Goal: Information Seeking & Learning: Learn about a topic

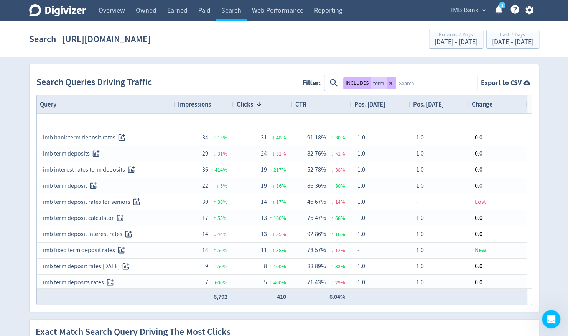
scroll to position [192, 0]
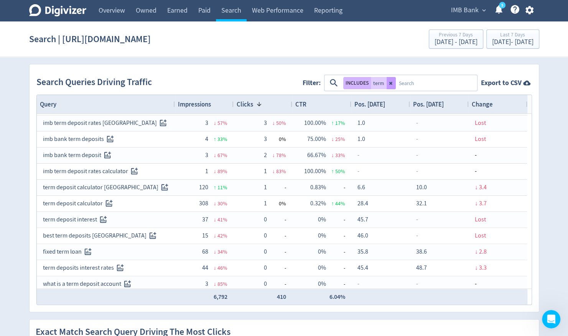
click at [390, 86] on button at bounding box center [391, 83] width 9 height 12
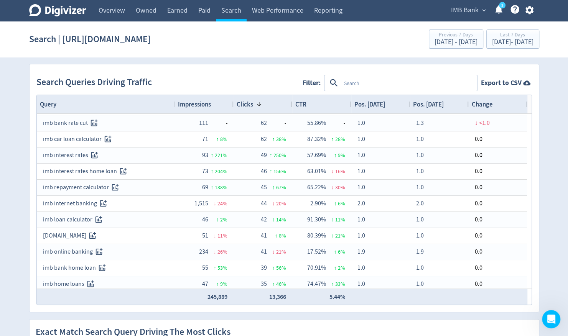
click at [345, 85] on textarea at bounding box center [408, 83] width 135 height 14
type textarea "business"
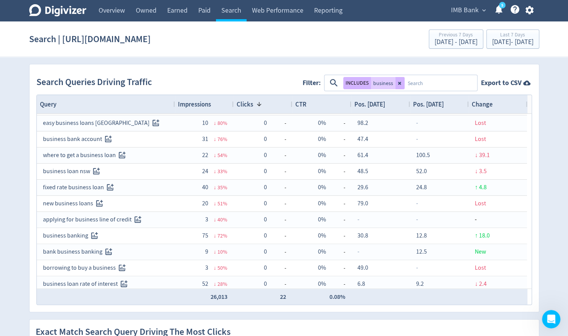
click at [248, 79] on div "Search Queries Driving Traffic Filter: INCLUDES business Export to CSV" at bounding box center [284, 82] width 496 height 23
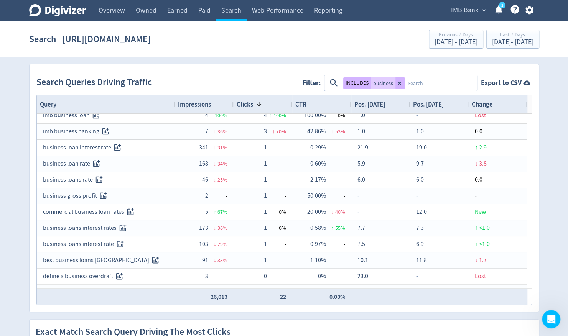
scroll to position [0, 0]
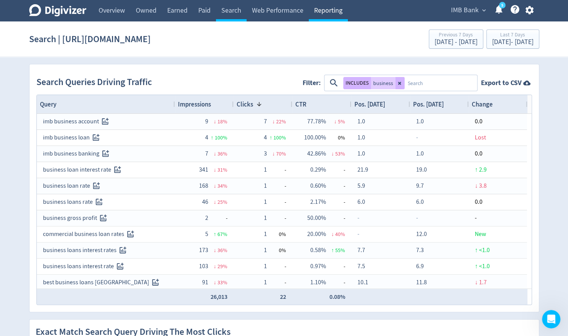
click at [322, 10] on link "Reporting" at bounding box center [328, 10] width 39 height 21
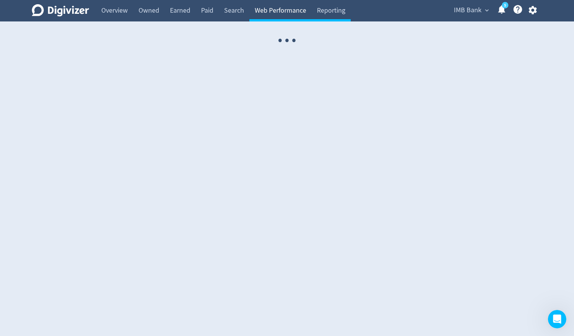
click at [280, 10] on link "Web Performance" at bounding box center [280, 10] width 62 height 21
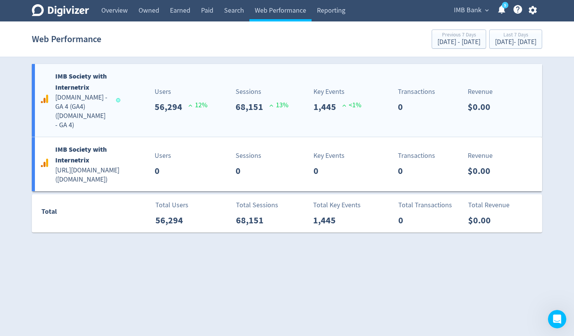
click at [114, 89] on div "IMB Society with Internetrix [DOMAIN_NAME] - GA 4 (GA4) ( [DOMAIN_NAME] - GA 4 )" at bounding box center [78, 100] width 81 height 59
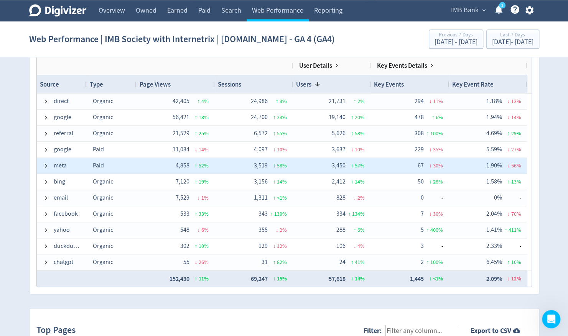
scroll to position [460, 0]
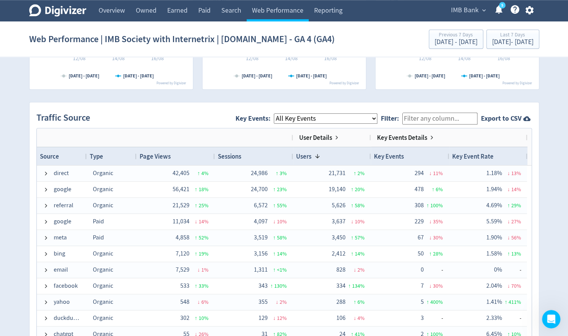
click at [338, 118] on select "All Key Events eCommerce digital_mortgage_submitted pl_apply_submitted deposit_…" at bounding box center [326, 119] width 104 height 10
select select "business_banking_enquiry_submitted"
click at [280, 114] on select "All Key Events eCommerce digital_mortgage_submitted pl_apply_submitted deposit_…" at bounding box center [326, 119] width 104 height 10
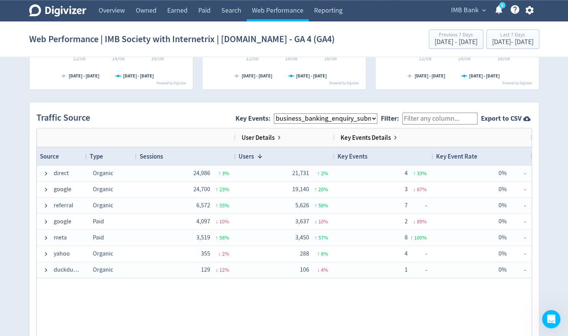
click at [213, 110] on div "Traffic Source Key Events: All Key Events eCommerce digital_mortgage_submitted …" at bounding box center [284, 118] width 496 height 19
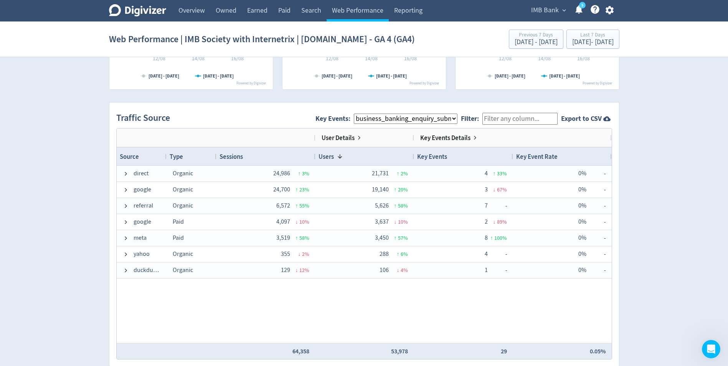
click at [401, 120] on select "All Key Events eCommerce digital_mortgage_submitted pl_apply_submitted deposit_…" at bounding box center [406, 119] width 104 height 10
click at [288, 110] on div "Traffic Source Key Events: All Key Events eCommerce digital_mortgage_submitted …" at bounding box center [364, 118] width 496 height 19
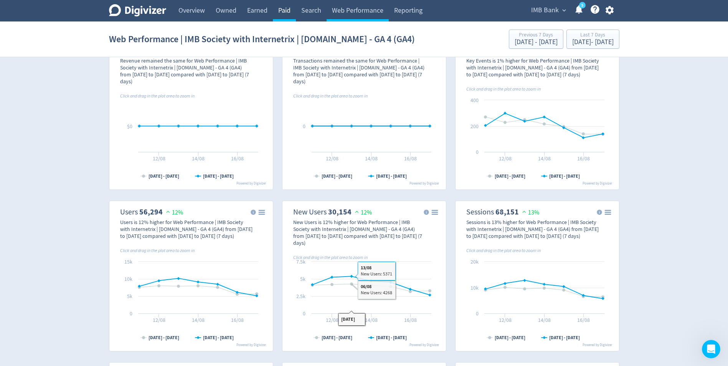
scroll to position [0, 0]
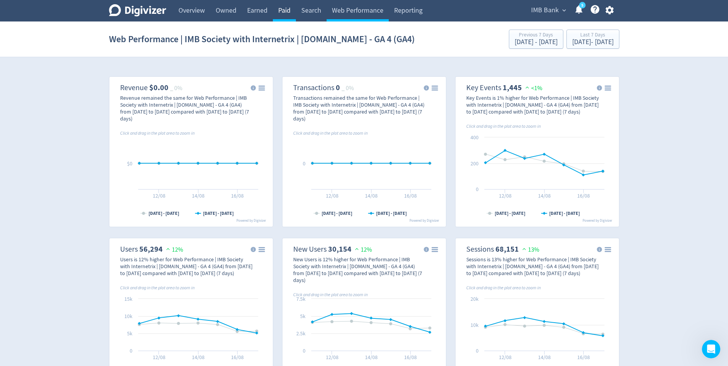
click at [285, 7] on link "Paid" at bounding box center [284, 10] width 23 height 21
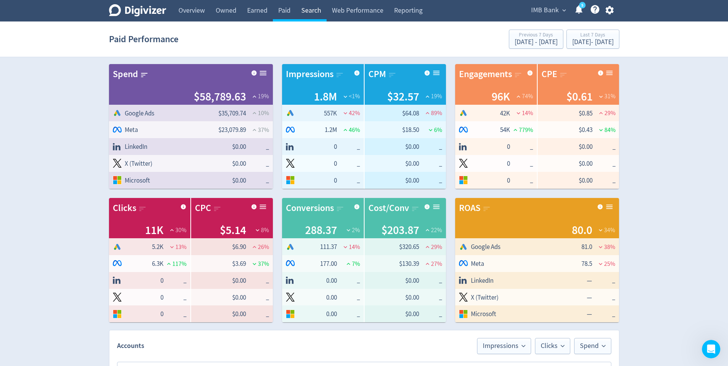
click at [310, 7] on link "Search" at bounding box center [311, 10] width 31 height 21
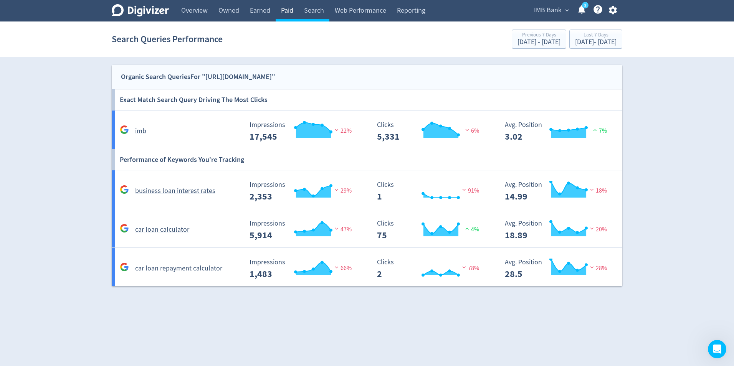
click at [279, 9] on link "Paid" at bounding box center [286, 10] width 23 height 21
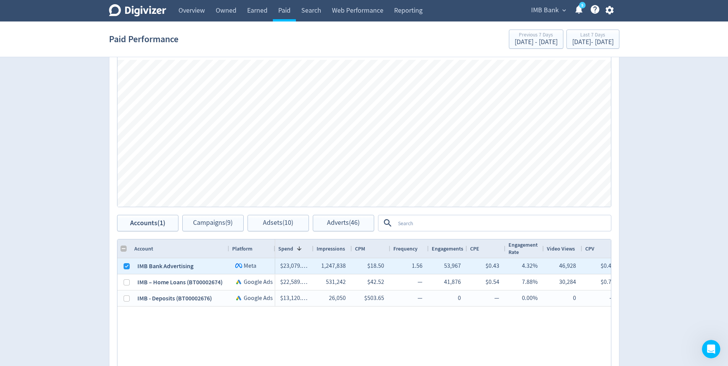
scroll to position [384, 0]
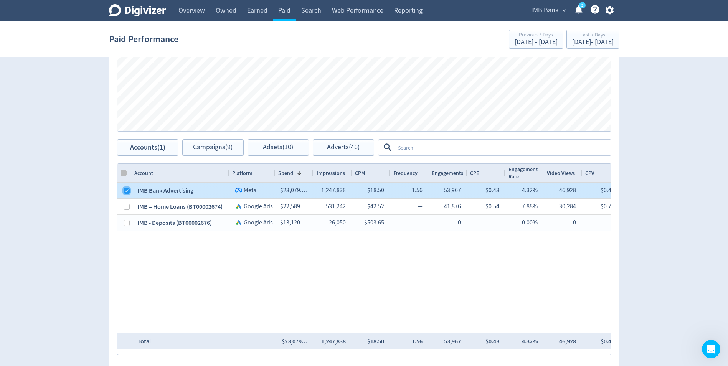
click at [125, 190] on input "Press Space to toggle row selection (checked)" at bounding box center [127, 191] width 6 height 6
checkbox input "false"
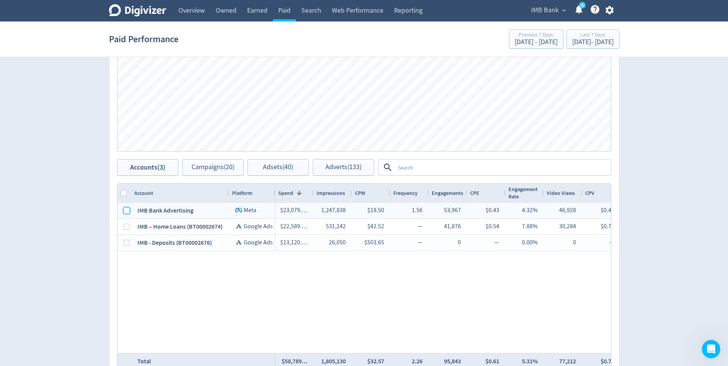
scroll to position [361, 0]
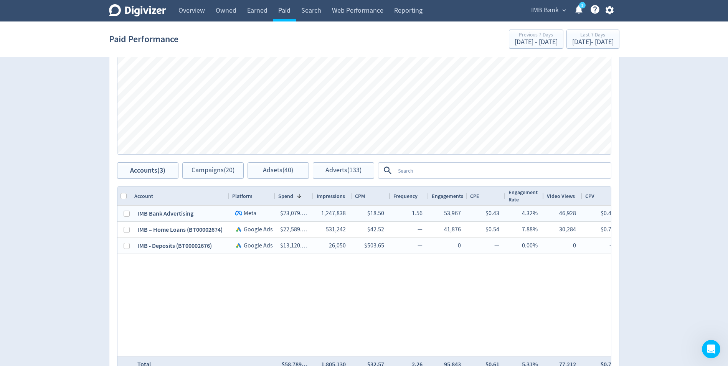
click at [409, 169] on textarea at bounding box center [502, 170] width 215 height 14
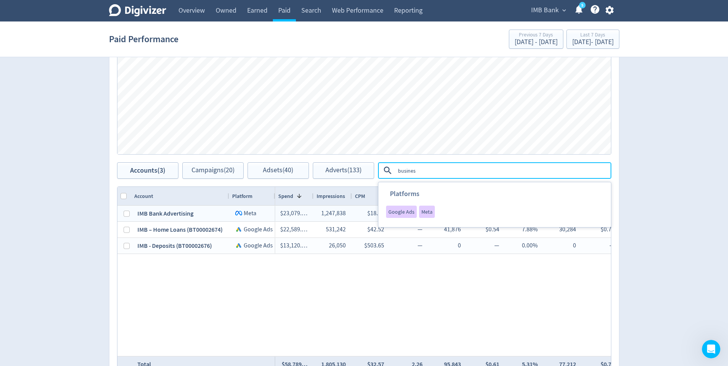
type textarea "business"
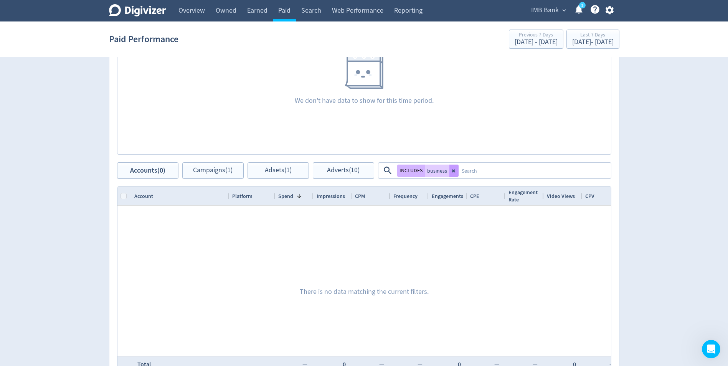
click at [454, 171] on icon at bounding box center [453, 170] width 3 height 3
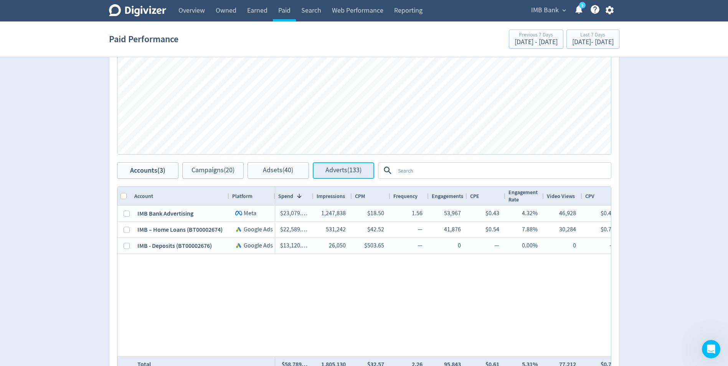
click at [335, 173] on span "Adverts (133)" at bounding box center [343, 170] width 36 height 7
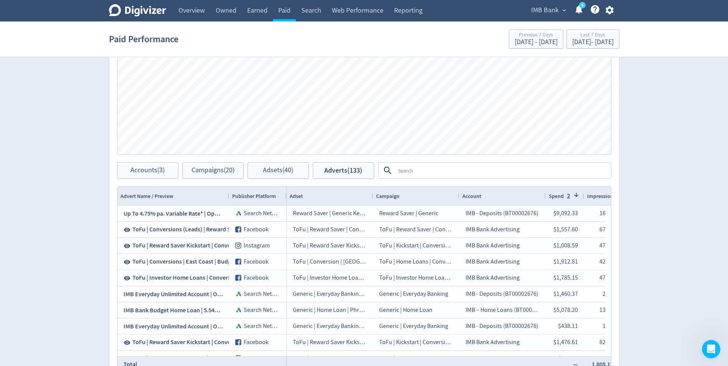
click at [424, 175] on textarea at bounding box center [502, 170] width 215 height 14
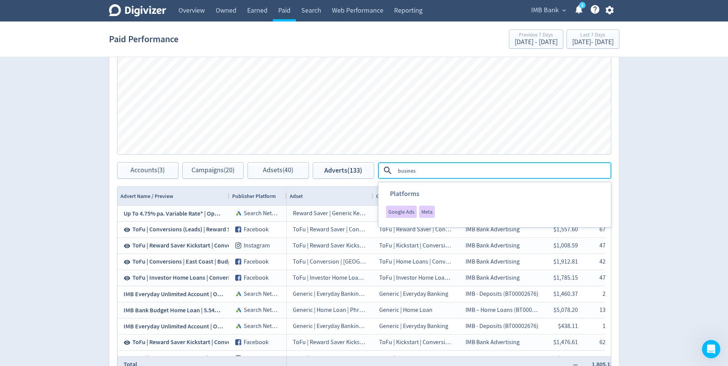
type textarea "business"
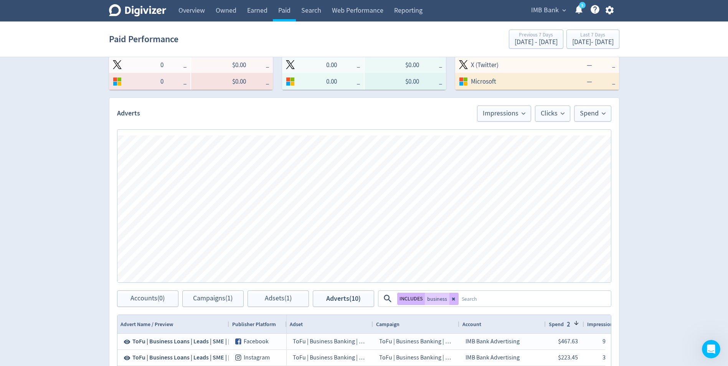
scroll to position [246, 0]
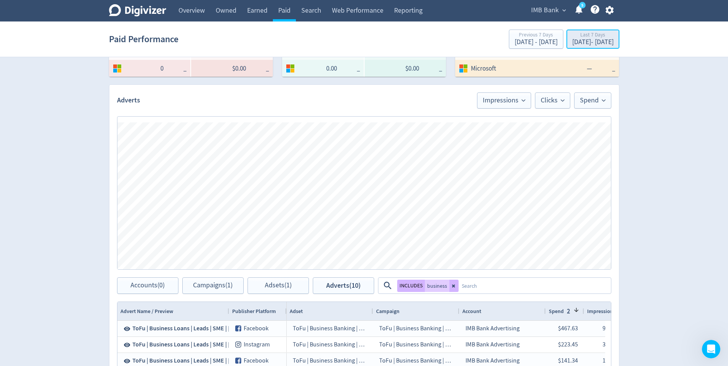
click at [568, 43] on div "[DATE] - [DATE]" at bounding box center [592, 42] width 41 height 7
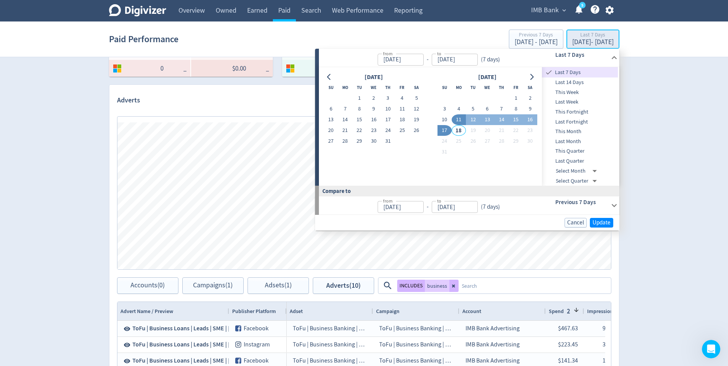
type input "[DATE]"
click at [515, 99] on button "1" at bounding box center [515, 98] width 14 height 11
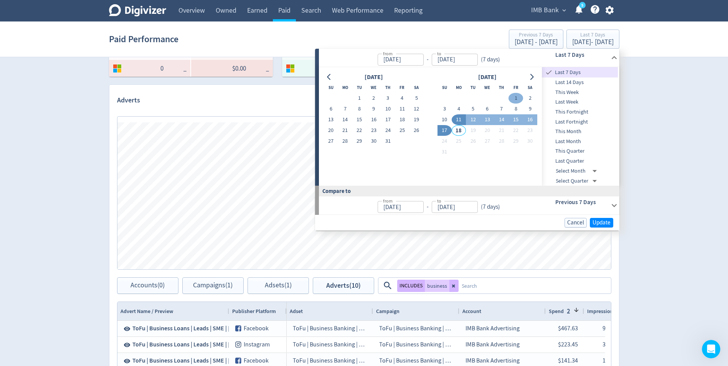
type input "[DATE]"
click at [445, 130] on button "17" at bounding box center [444, 130] width 14 height 11
type input "[DATE]"
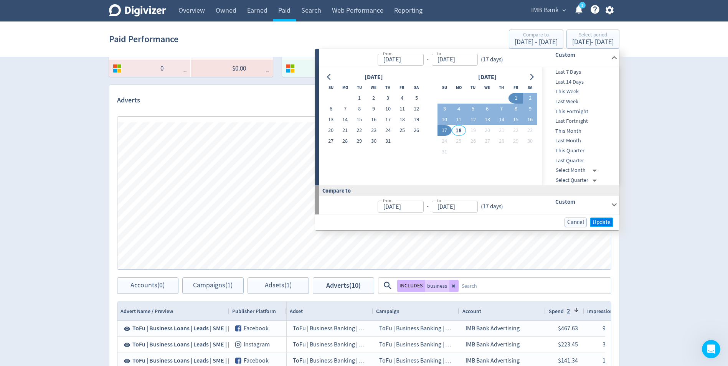
click at [568, 225] on span "Update" at bounding box center [601, 222] width 18 height 6
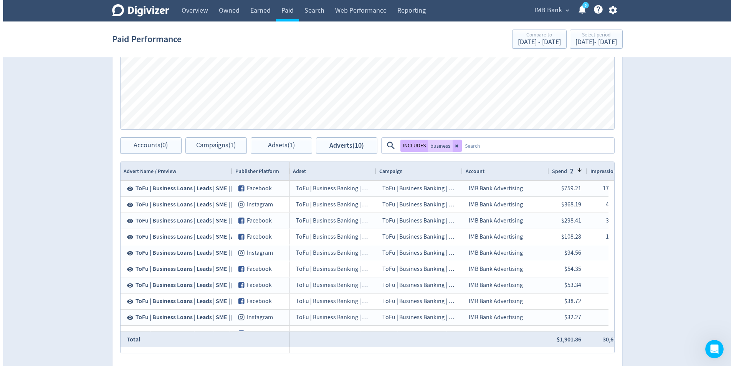
scroll to position [399, 0]
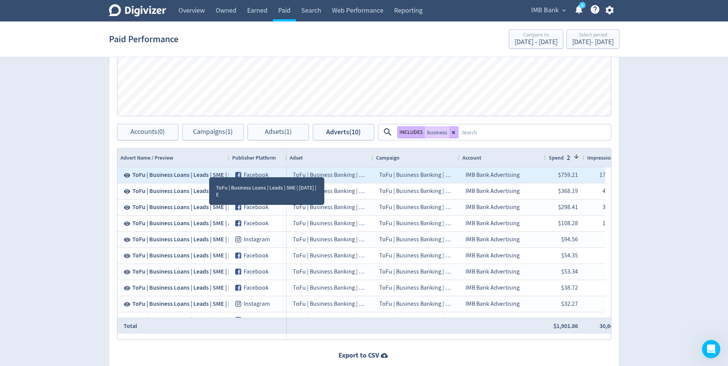
click at [209, 174] on span "ToFu | Business Loans | Leads | SME | [DATE] | E" at bounding box center [192, 175] width 120 height 8
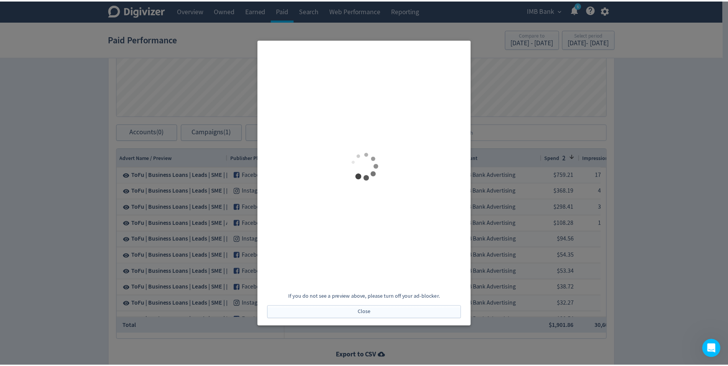
scroll to position [0, 0]
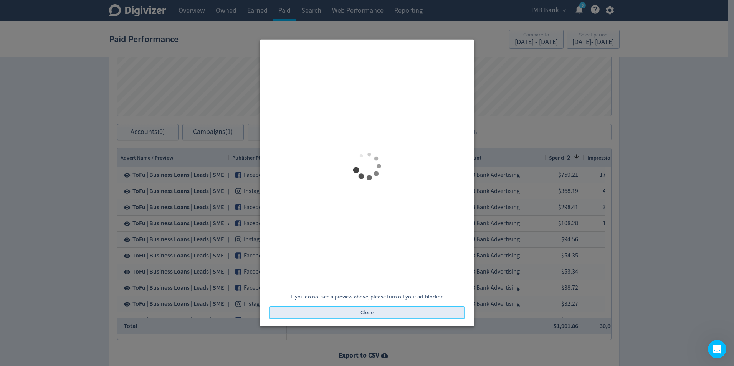
click at [374, 312] on button "Close" at bounding box center [366, 312] width 195 height 13
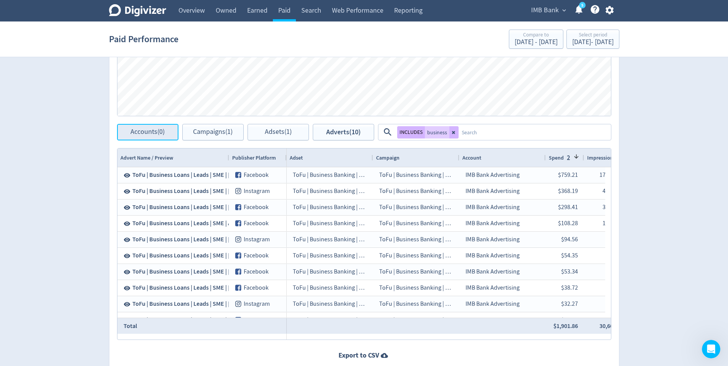
click at [142, 135] on span "Accounts (0)" at bounding box center [147, 132] width 34 height 7
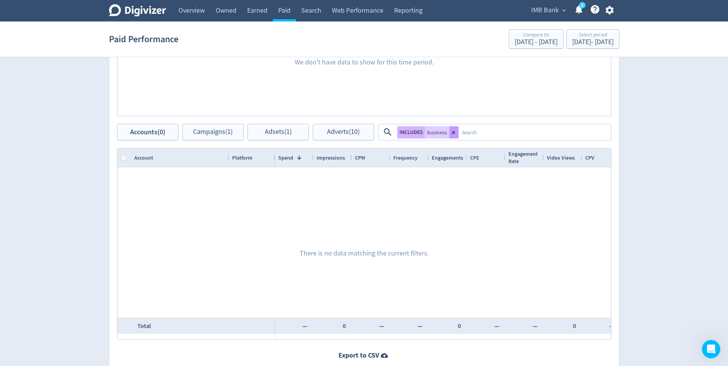
click at [454, 133] on icon at bounding box center [454, 132] width 5 height 5
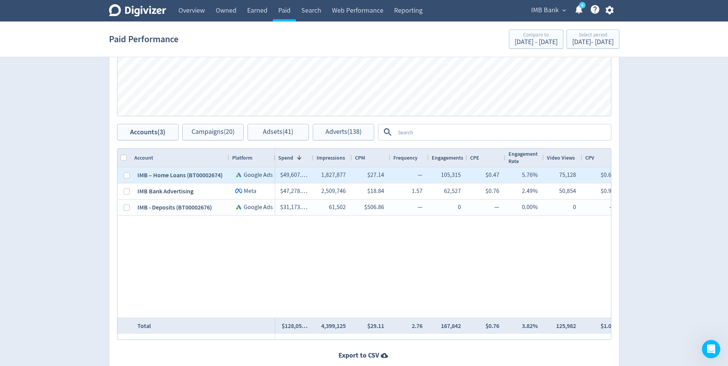
click at [162, 176] on div "IMB – Home Loans (BT00002674)" at bounding box center [180, 175] width 98 height 16
click at [124, 175] on input "Press Space to toggle row selection (unchecked)" at bounding box center [127, 175] width 6 height 6
checkbox input "true"
checkbox input "false"
click at [267, 130] on span "Adsets (27)" at bounding box center [278, 132] width 30 height 7
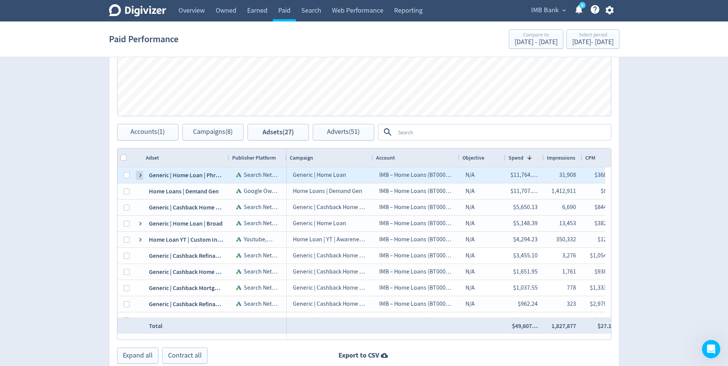
click at [138, 175] on span at bounding box center [140, 175] width 6 height 6
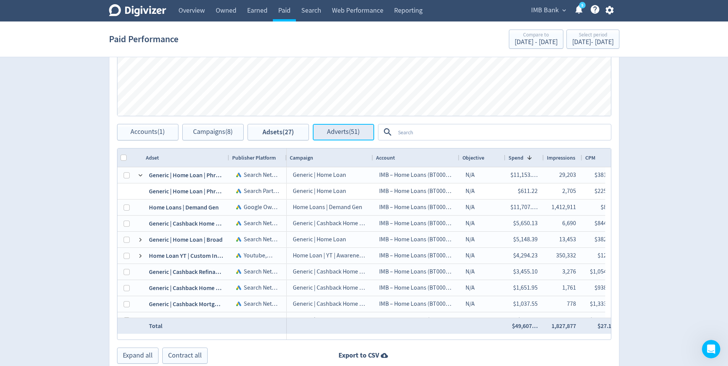
click at [351, 127] on button "Adverts (51)" at bounding box center [343, 132] width 61 height 16
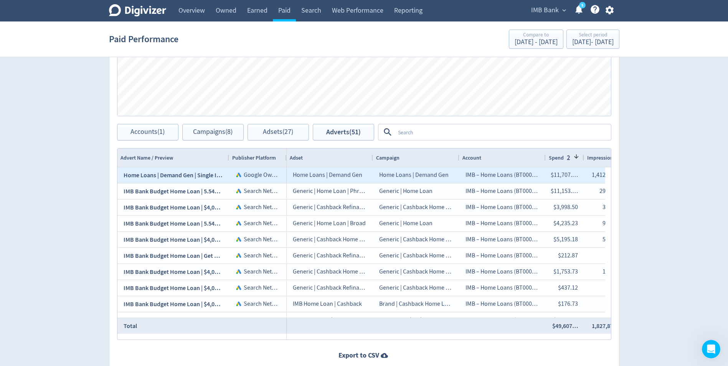
click at [166, 176] on span "Home Loans | Demand Gen | Single Image" at bounding box center [177, 175] width 107 height 8
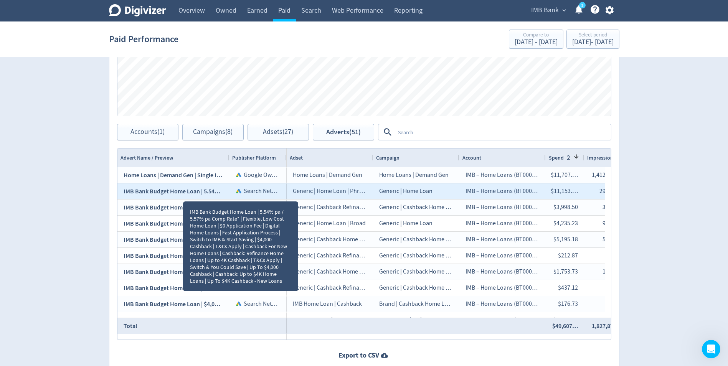
click at [183, 195] on span "IMB Bank Budget Home Loan | 5.54% pa / 5.57% pa Comp Rate* | Flexible, Low Cost…" at bounding box center [699, 191] width 1150 height 8
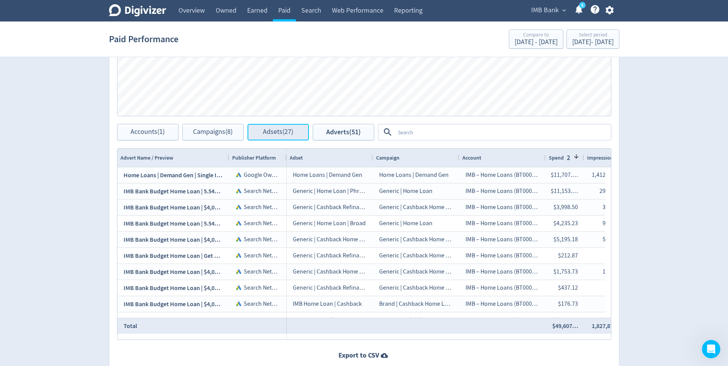
click at [292, 132] on span "Adsets (27)" at bounding box center [278, 132] width 30 height 7
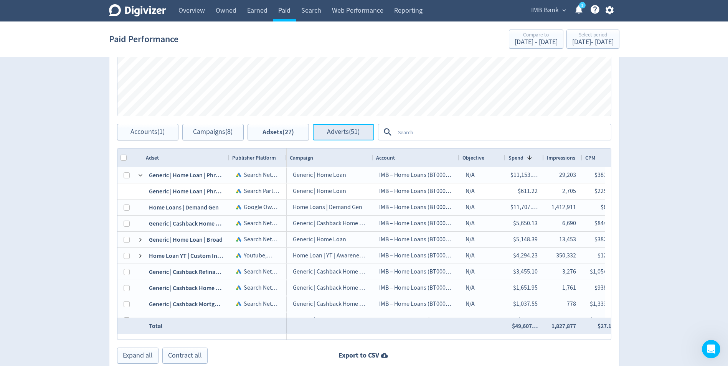
click at [342, 134] on span "Adverts (51)" at bounding box center [343, 132] width 33 height 7
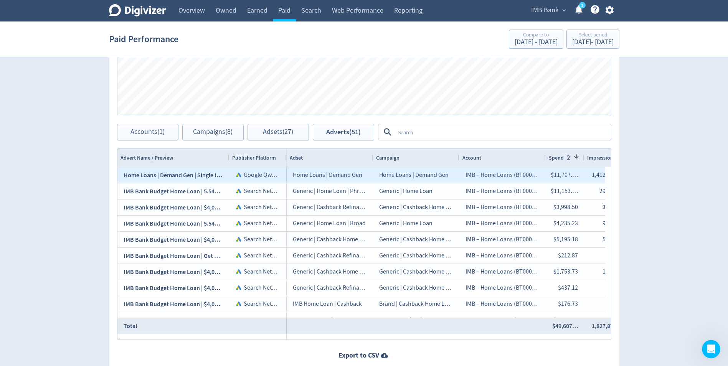
click at [181, 177] on span "Home Loans | Demand Gen | Single Image" at bounding box center [177, 175] width 107 height 8
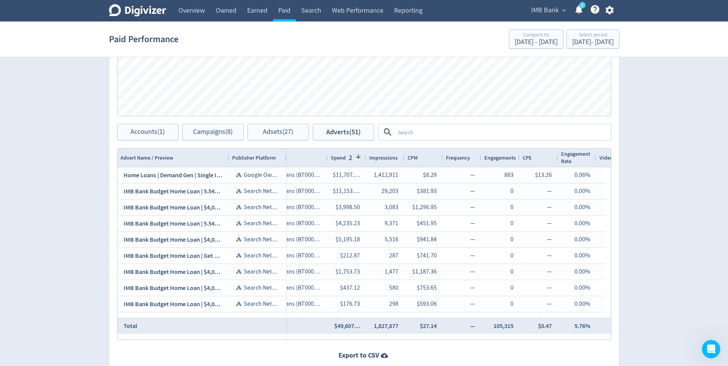
scroll to position [0, 226]
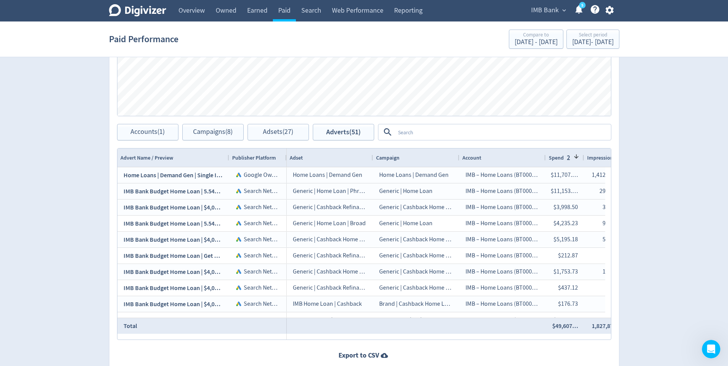
click at [417, 129] on textarea at bounding box center [502, 132] width 215 height 14
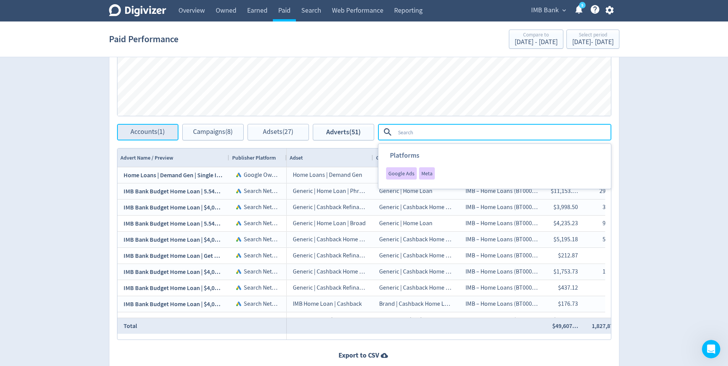
click at [152, 136] on button "Accounts (1)" at bounding box center [147, 132] width 61 height 16
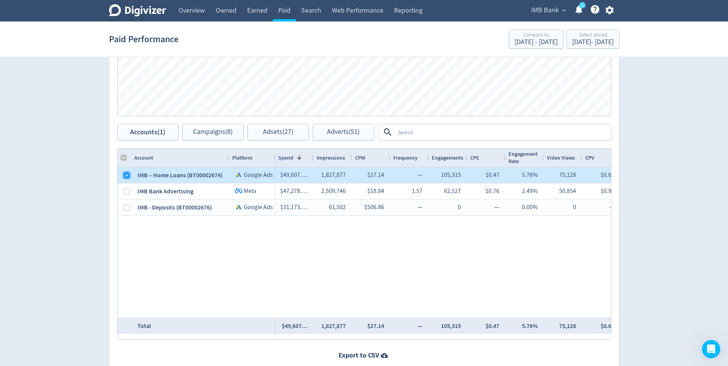
click at [126, 176] on input "Press Space to toggle row selection (checked)" at bounding box center [127, 175] width 6 height 6
checkbox input "false"
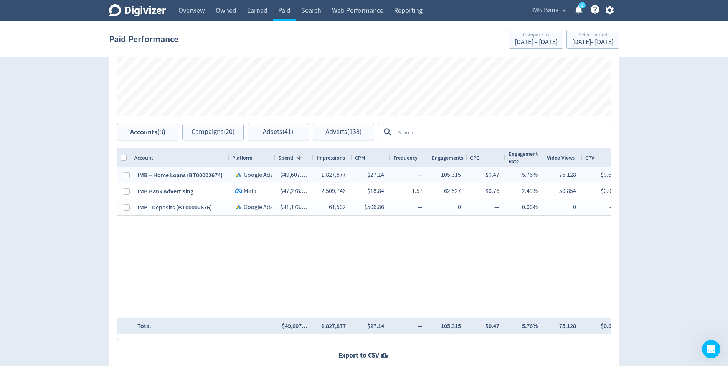
click at [417, 132] on textarea at bounding box center [502, 132] width 215 height 14
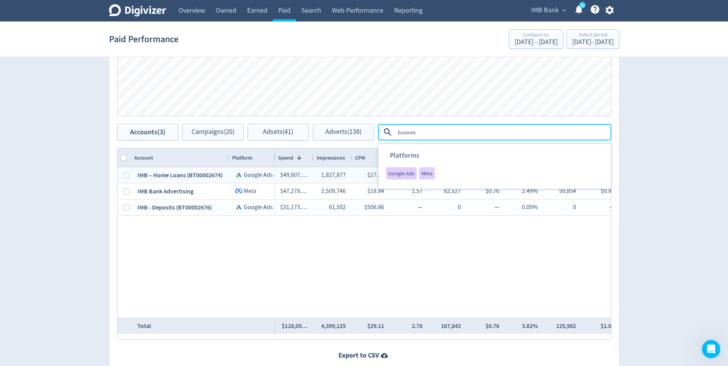
type textarea "business"
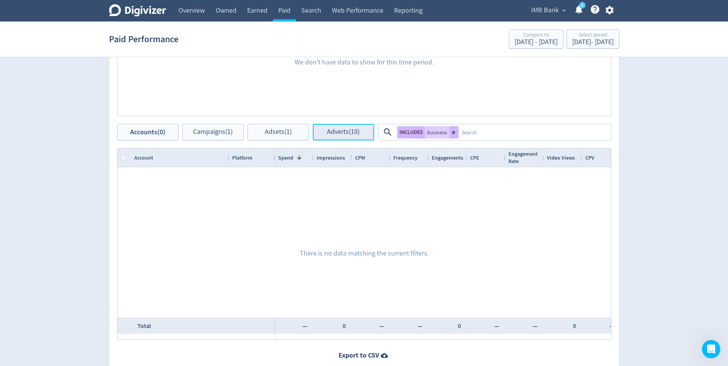
click at [340, 132] on span "Adverts (10)" at bounding box center [343, 132] width 33 height 7
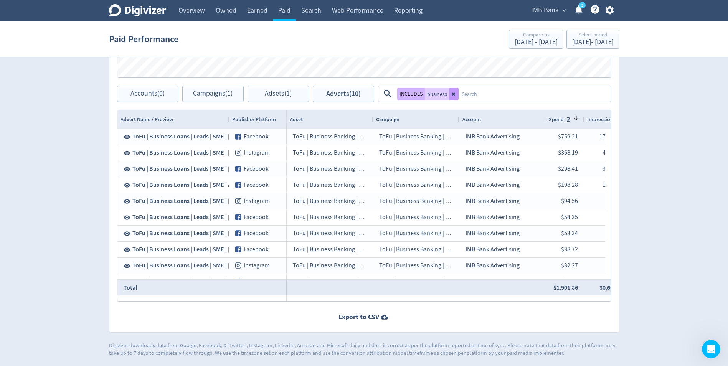
click at [452, 94] on icon at bounding box center [453, 93] width 3 height 3
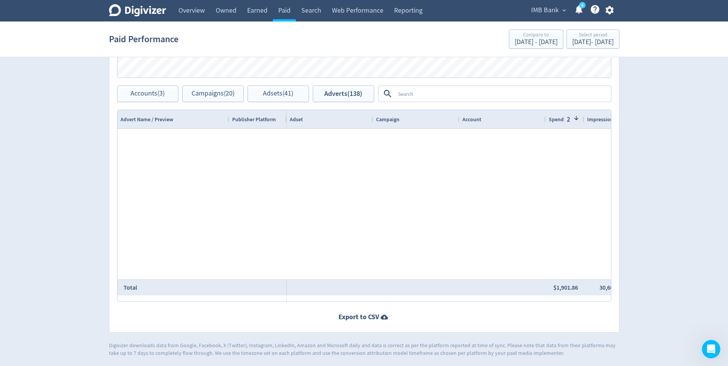
click at [452, 95] on textarea at bounding box center [502, 94] width 215 height 14
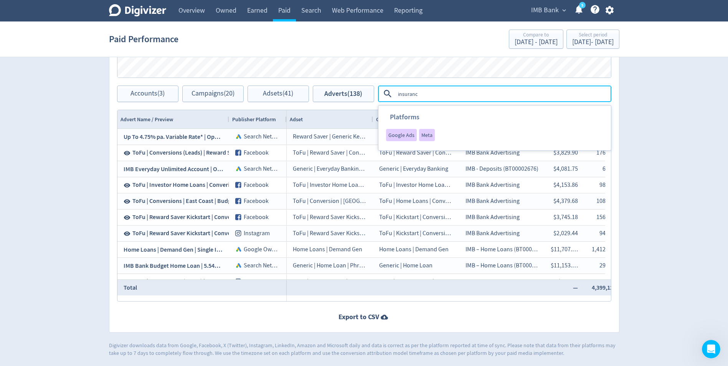
type textarea "insurance"
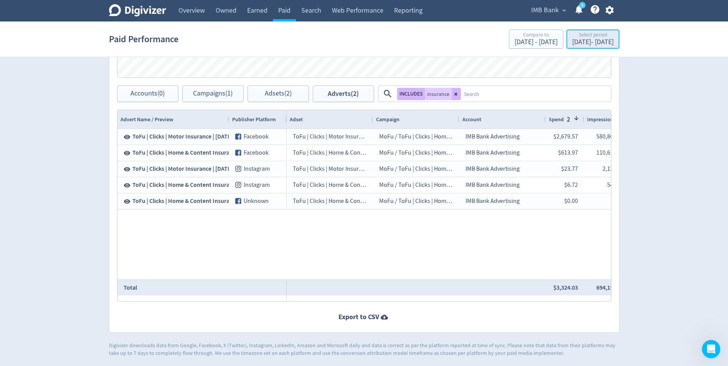
click at [568, 41] on div "[DATE] - [DATE]" at bounding box center [592, 42] width 41 height 7
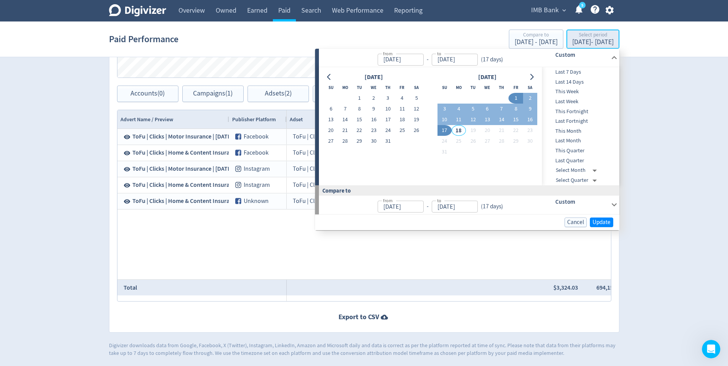
type input "[DATE]"
click at [568, 72] on span "Last 7 Days" at bounding box center [580, 72] width 76 height 8
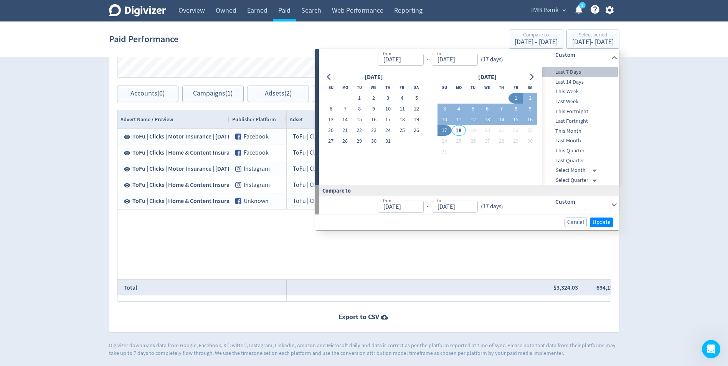
type input "[DATE]"
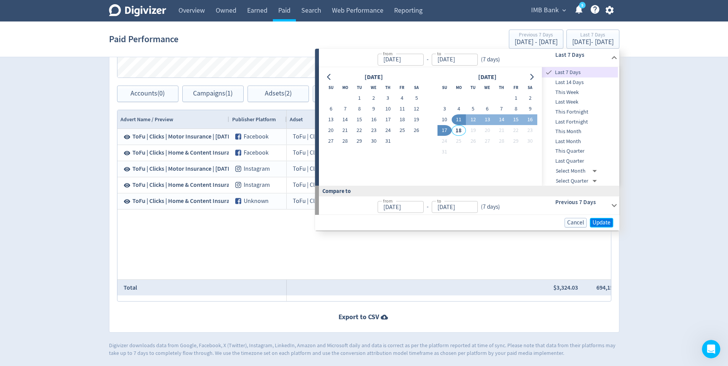
click at [568, 218] on button "Update" at bounding box center [601, 223] width 23 height 10
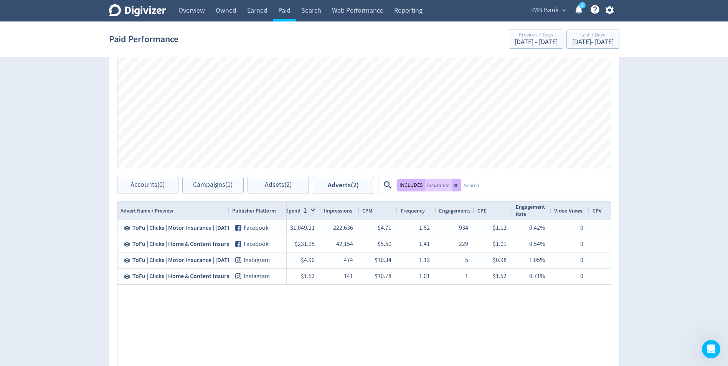
scroll to position [322, 0]
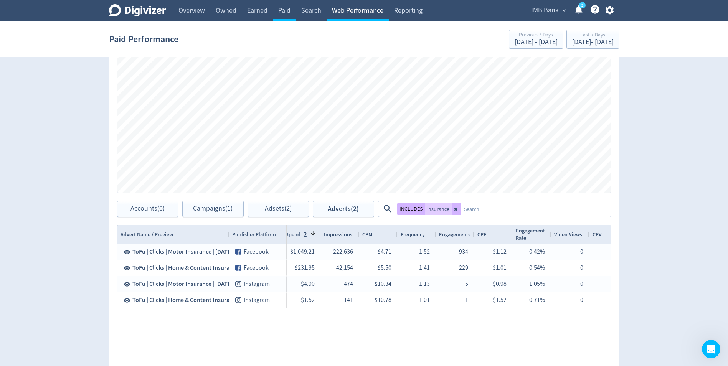
click at [356, 12] on link "Web Performance" at bounding box center [358, 10] width 62 height 21
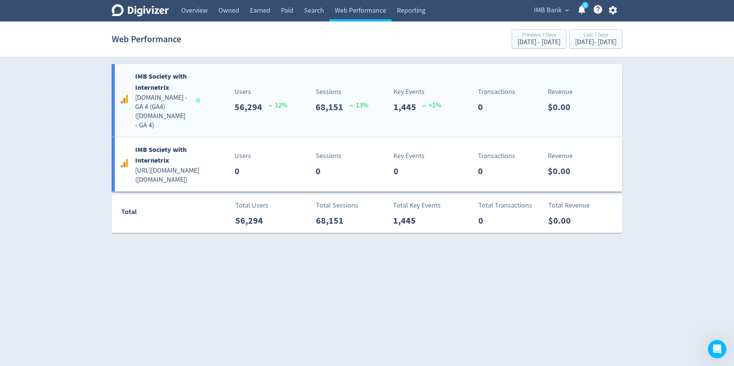
click at [352, 81] on div "IMB Society with Internetrix [DOMAIN_NAME] - GA 4 (GA4) ( [DOMAIN_NAME] - GA 4 …" at bounding box center [367, 100] width 510 height 73
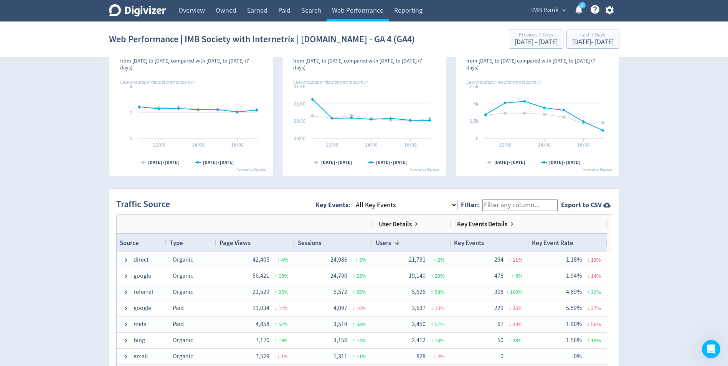
scroll to position [460, 0]
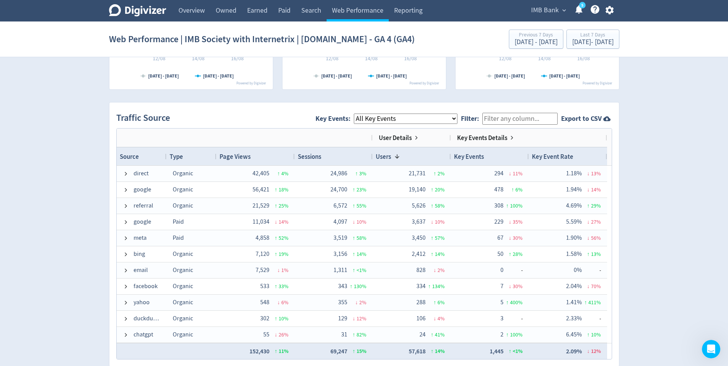
click at [427, 121] on select "All Key Events eCommerce digital_mortgage_submitted pl_apply_submitted deposit_…" at bounding box center [406, 119] width 104 height 10
click at [482, 117] on label "Filter:" at bounding box center [471, 118] width 21 height 9
click at [483, 117] on input "Filter:" at bounding box center [519, 119] width 75 height 12
click at [518, 122] on input "Filter:" at bounding box center [519, 119] width 75 height 12
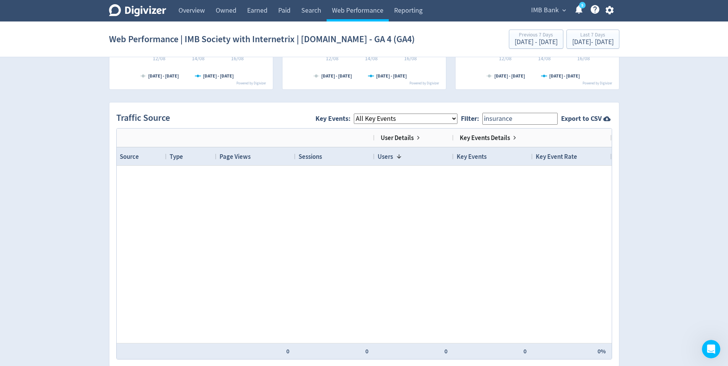
type input "insurance"
click at [267, 117] on div "Traffic Source Key Events: All Key Events eCommerce digital_mortgage_submitted …" at bounding box center [364, 118] width 496 height 19
click at [521, 117] on input "insurance" at bounding box center [519, 119] width 75 height 12
click at [399, 122] on select "All Key Events eCommerce digital_mortgage_submitted pl_apply_submitted deposit_…" at bounding box center [406, 119] width 104 height 10
click at [296, 116] on div "Traffic Source Key Events: All Key Events eCommerce digital_mortgage_submitted …" at bounding box center [364, 118] width 496 height 19
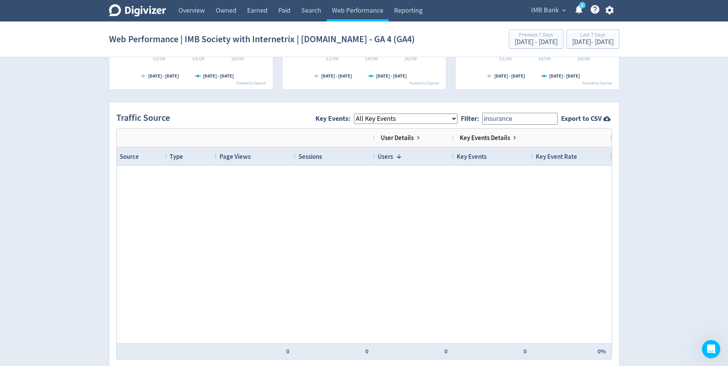
click at [534, 125] on span "Filter: insurance" at bounding box center [511, 118] width 100 height 19
click at [535, 120] on input "insurance" at bounding box center [519, 119] width 75 height 12
drag, startPoint x: 533, startPoint y: 119, endPoint x: 470, endPoint y: 120, distance: 63.7
click at [473, 121] on span "Filter: insurance" at bounding box center [511, 118] width 100 height 19
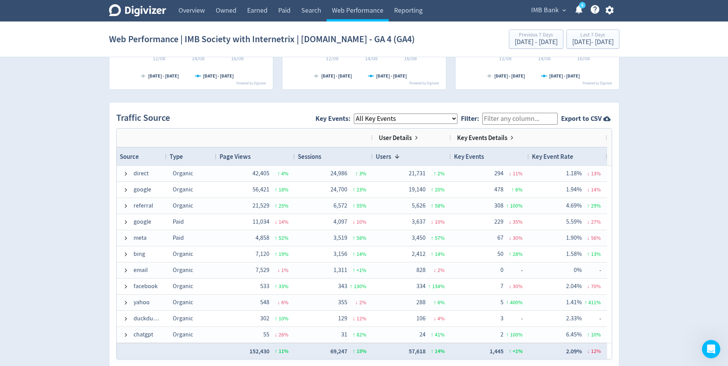
click at [258, 108] on div "Traffic Source Key Events: All Key Events eCommerce digital_mortgage_submitted …" at bounding box center [364, 234] width 510 height 264
click at [77, 188] on div "Digivizer Logo [PERSON_NAME] Logo Overview Owned Earned Paid Search Web Perform…" at bounding box center [364, 99] width 728 height 1118
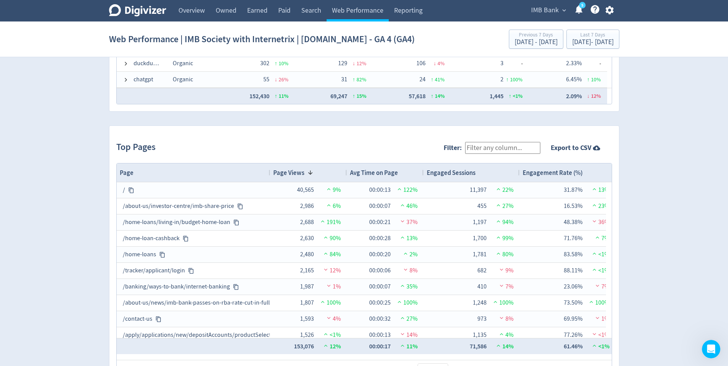
scroll to position [729, 0]
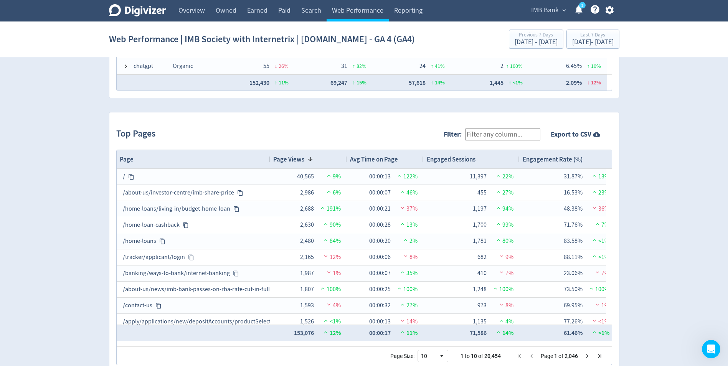
click at [506, 133] on input "Filter:" at bounding box center [502, 135] width 75 height 12
type input "insurance"
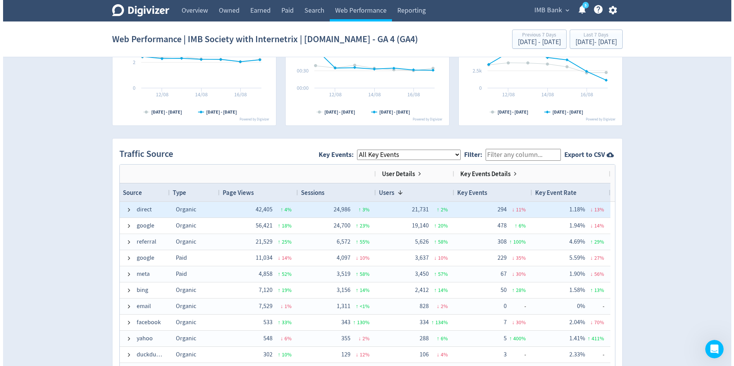
scroll to position [422, 0]
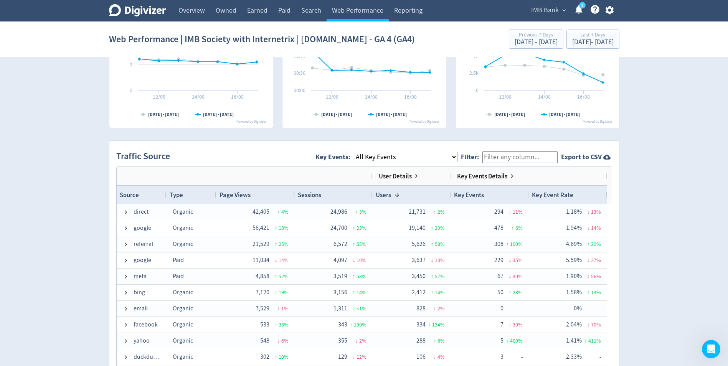
click at [425, 153] on select "All Key Events eCommerce digital_mortgage_submitted pl_apply_submitted deposit_…" at bounding box center [406, 157] width 104 height 10
click at [568, 13] on icon "button" at bounding box center [609, 10] width 10 height 10
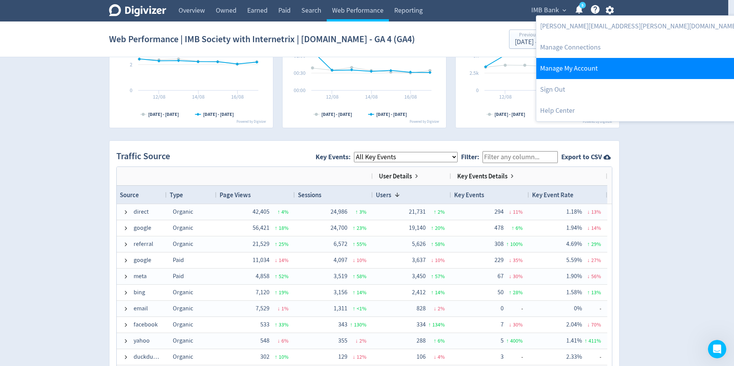
click at [568, 67] on link "Manage My Account" at bounding box center [638, 68] width 205 height 21
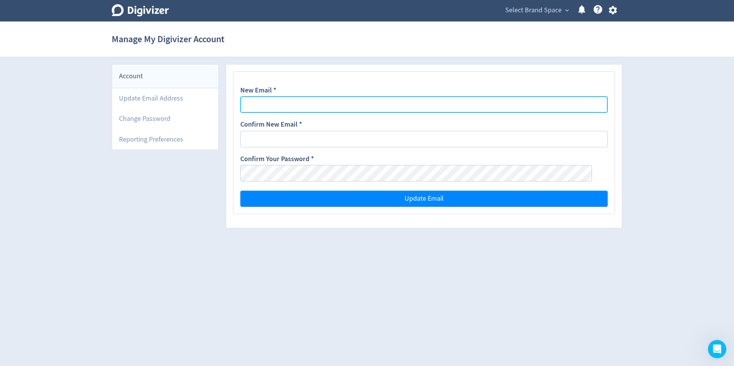
type input "[PERSON_NAME][EMAIL_ADDRESS][PERSON_NAME][DOMAIN_NAME]"
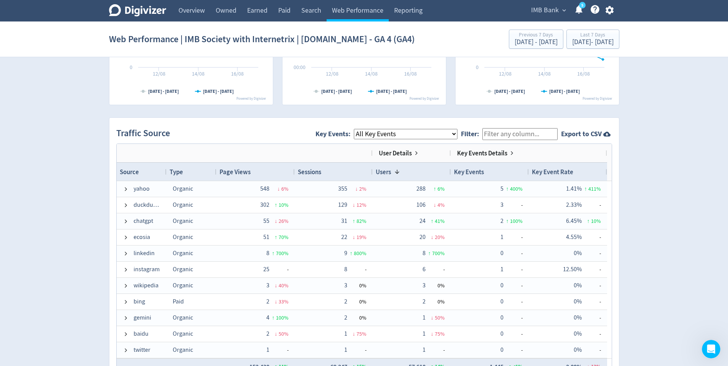
scroll to position [675, 0]
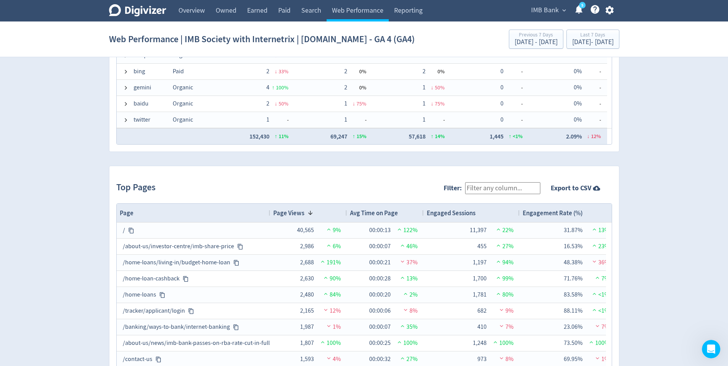
click at [494, 187] on input "Filter:" at bounding box center [502, 188] width 75 height 12
type input "b"
type input "insurance"
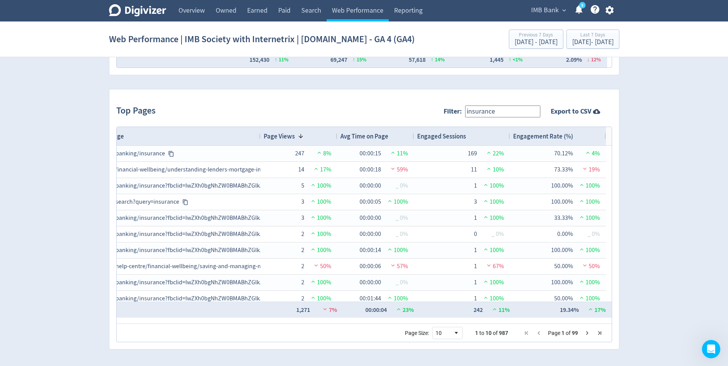
scroll to position [0, 0]
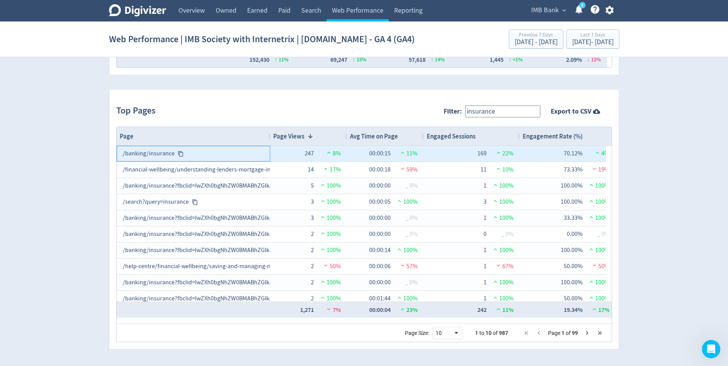
click at [178, 153] on icon at bounding box center [180, 154] width 5 height 6
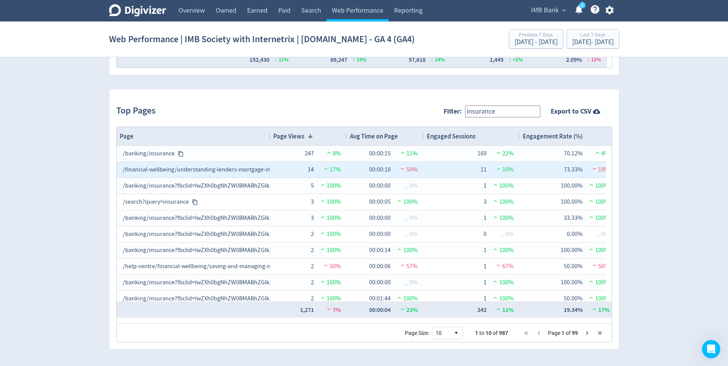
click at [247, 173] on div "/financial-wellbeing/understanding-lenders-mortgage-insurance" at bounding box center [193, 169] width 141 height 15
click at [245, 168] on div "/financial-wellbeing/understanding-lenders-mortgage-insurance" at bounding box center [193, 169] width 141 height 15
click at [244, 170] on div "/financial-wellbeing/understanding-lenders-mortgage-insurance" at bounding box center [193, 169] width 141 height 15
click at [272, 168] on div "14 17%" at bounding box center [308, 170] width 77 height 16
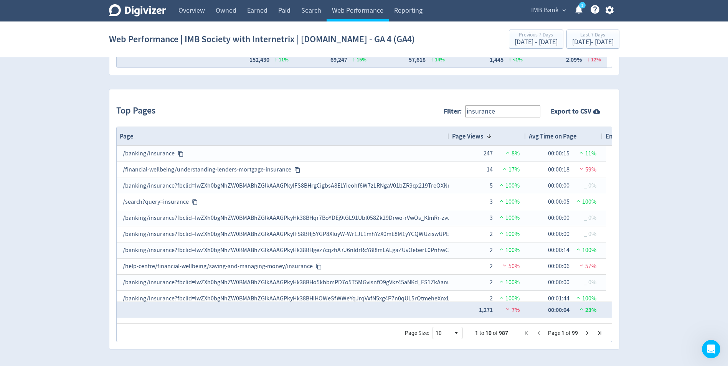
drag, startPoint x: 269, startPoint y: 135, endPoint x: 449, endPoint y: 137, distance: 180.7
click at [449, 137] on div at bounding box center [448, 136] width 3 height 18
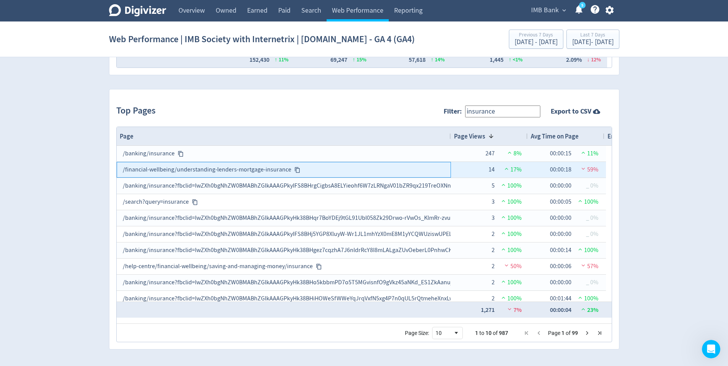
click at [295, 168] on icon at bounding box center [297, 170] width 5 height 6
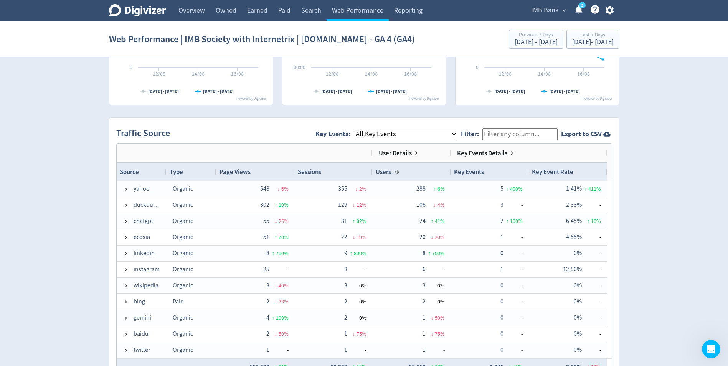
scroll to position [483, 0]
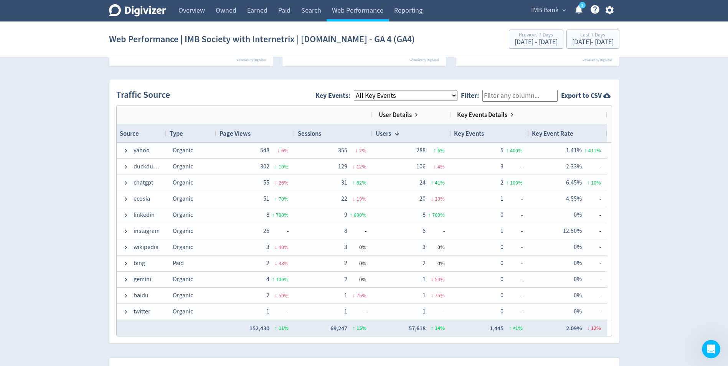
click at [527, 96] on input "Filter:" at bounding box center [519, 96] width 75 height 12
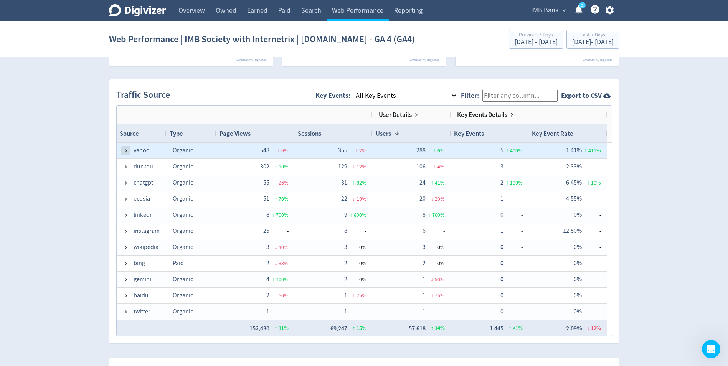
click at [125, 149] on span at bounding box center [126, 151] width 6 height 6
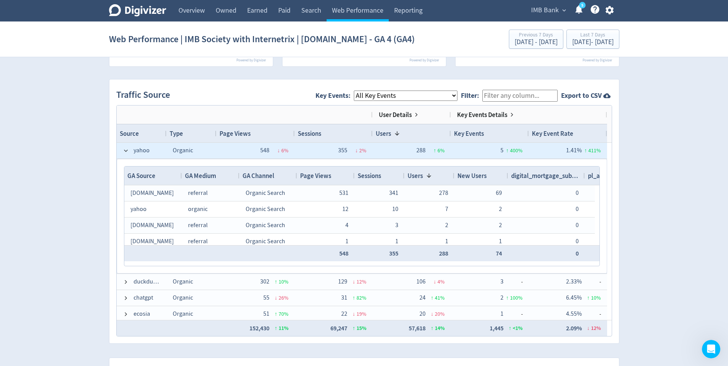
click at [125, 149] on span at bounding box center [126, 151] width 6 height 6
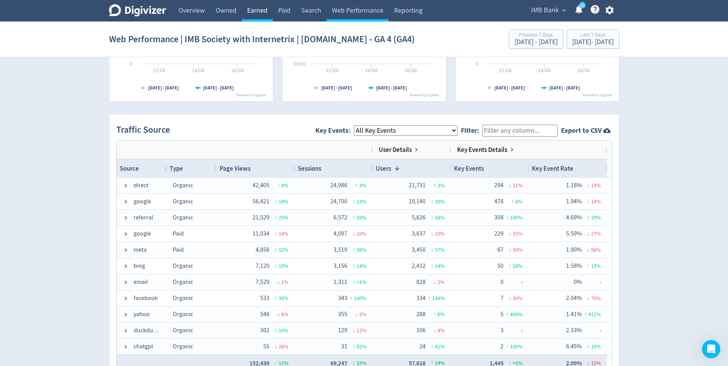
scroll to position [407, 0]
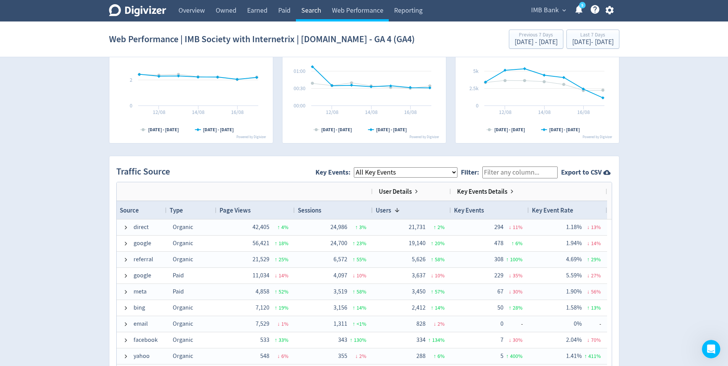
click at [312, 12] on link "Search" at bounding box center [311, 10] width 31 height 21
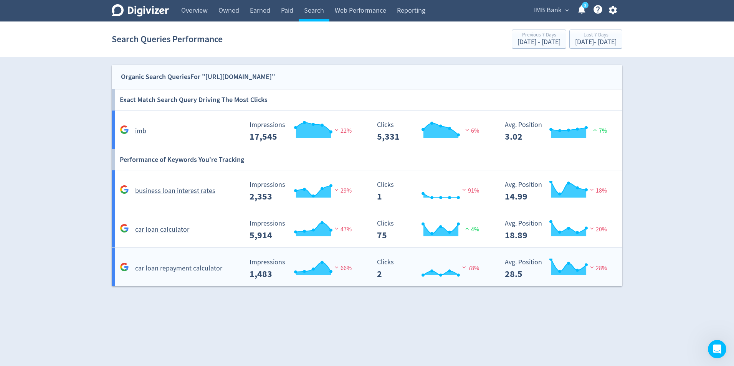
click at [166, 266] on h5 "car loan repayment calculator" at bounding box center [178, 268] width 87 height 9
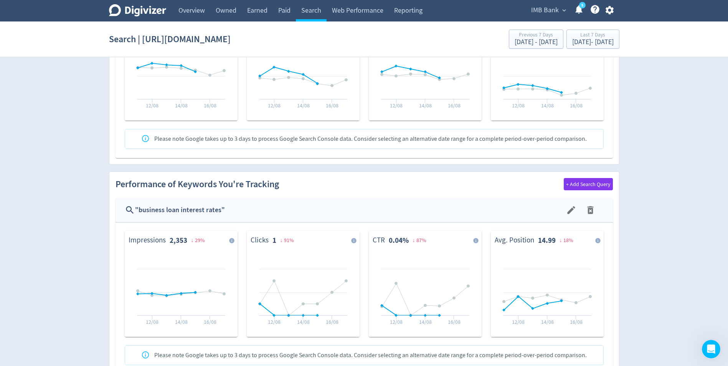
scroll to position [363, 0]
click at [568, 187] on span "+ Add Search Query" at bounding box center [588, 185] width 45 height 5
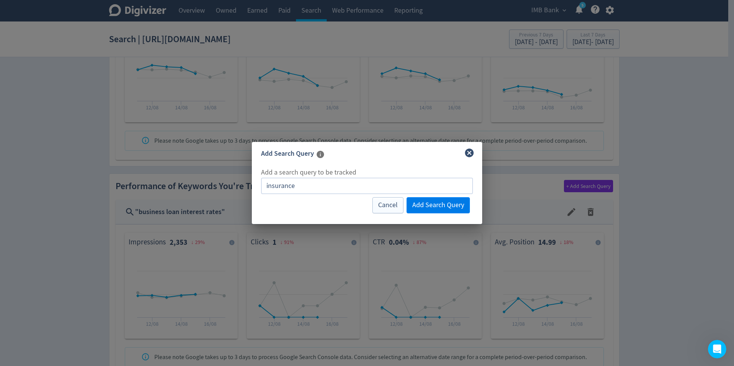
type input "insurance"
click at [435, 207] on span "Add Search Query" at bounding box center [438, 205] width 52 height 7
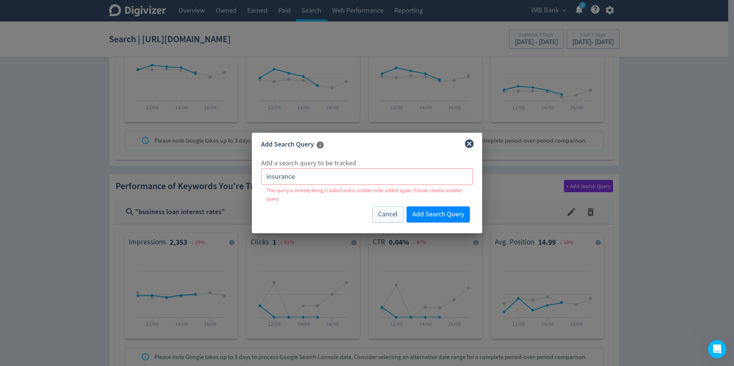
click at [467, 142] on icon "close" at bounding box center [469, 144] width 10 height 10
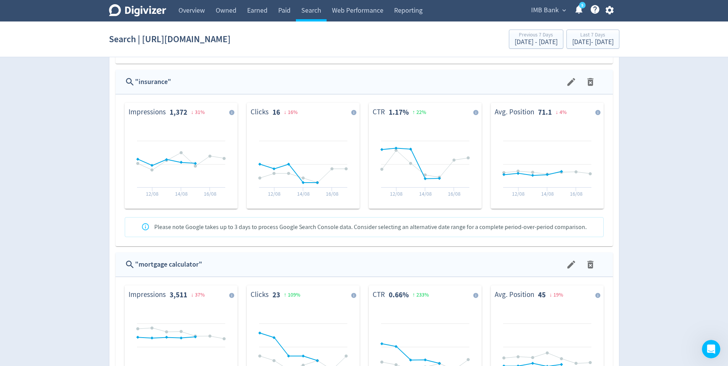
scroll to position [1590, 0]
click at [341, 79] on div "" insurance "" at bounding box center [350, 81] width 430 height 11
click at [239, 82] on div "" insurance "" at bounding box center [350, 81] width 430 height 11
click at [568, 36] on div "Last 7 Days" at bounding box center [592, 35] width 41 height 7
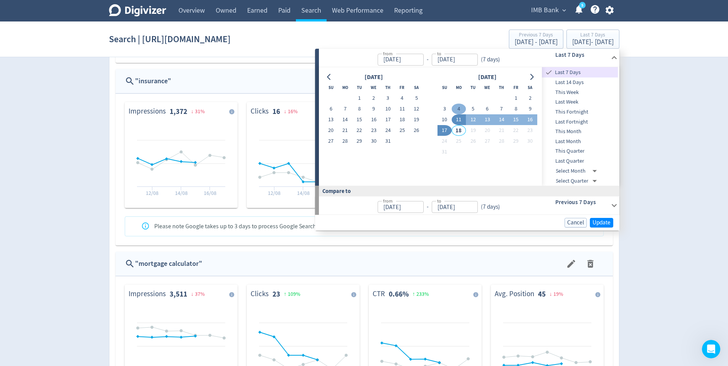
click at [457, 106] on button "4" at bounding box center [459, 109] width 14 height 11
type input "[DATE]"
click at [445, 119] on button "10" at bounding box center [444, 119] width 14 height 11
type input "[DATE]"
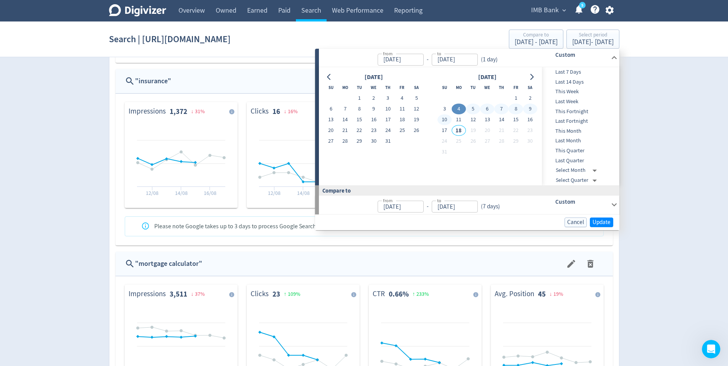
type input "[DATE]"
click at [457, 119] on button "11" at bounding box center [459, 119] width 14 height 11
type input "[DATE]"
click at [460, 109] on button "4" at bounding box center [459, 109] width 14 height 11
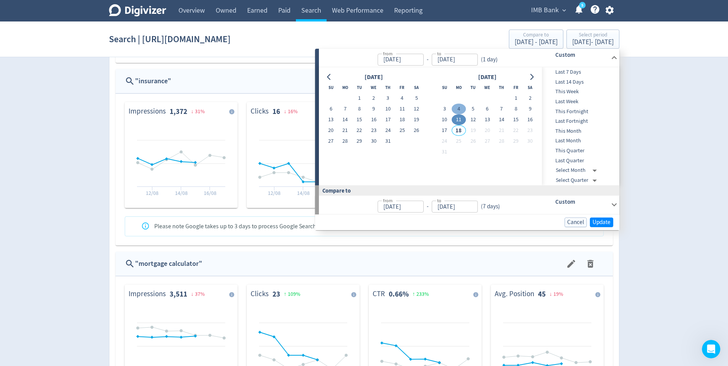
type input "[DATE]"
click at [469, 108] on button "5" at bounding box center [473, 109] width 14 height 11
type input "[DATE]"
click at [526, 109] on button "9" at bounding box center [530, 109] width 14 height 11
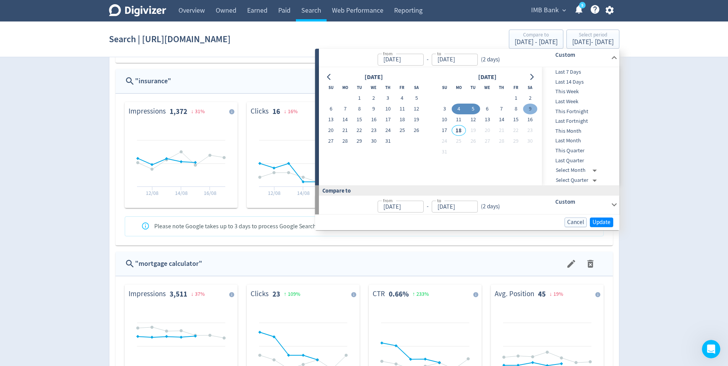
type input "[DATE]"
click at [513, 119] on button "15" at bounding box center [515, 119] width 14 height 11
type input "[DATE]"
click at [568, 225] on span "Update" at bounding box center [601, 222] width 18 height 6
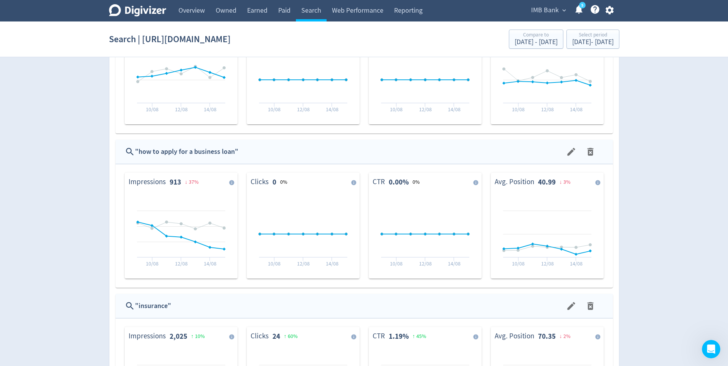
scroll to position [1342, 0]
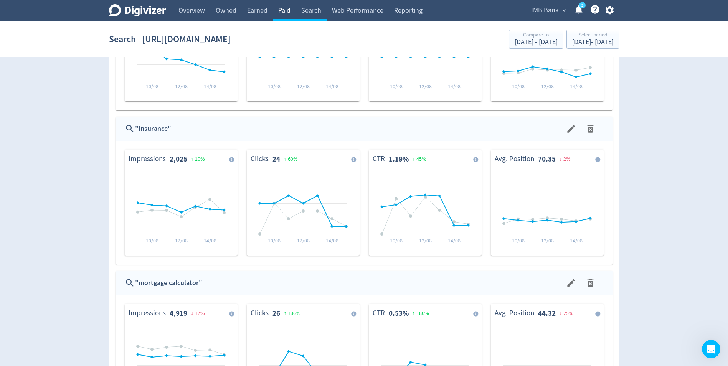
click at [285, 12] on link "Paid" at bounding box center [284, 10] width 23 height 21
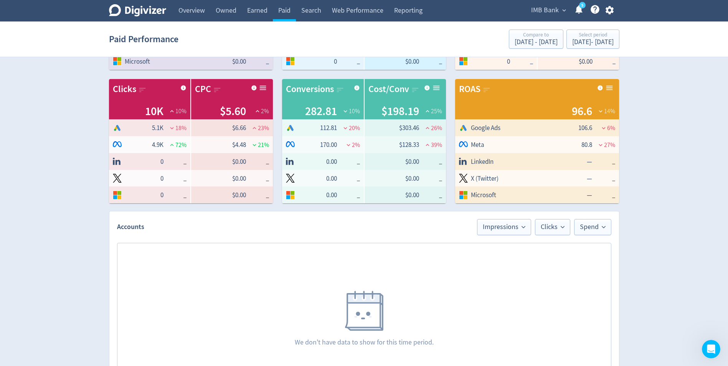
scroll to position [115, 0]
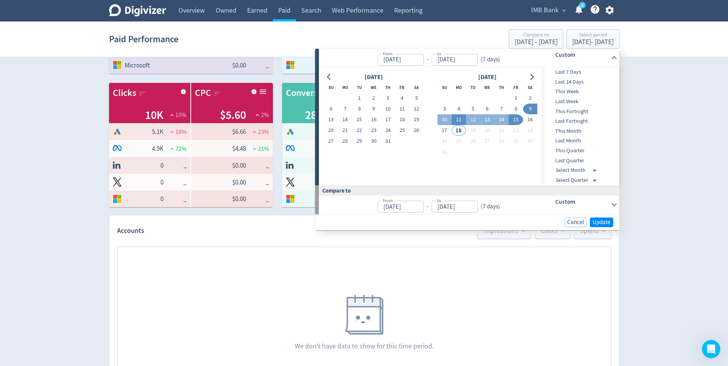
scroll to position [115, 0]
click at [572, 88] on span "This Week" at bounding box center [580, 91] width 76 height 8
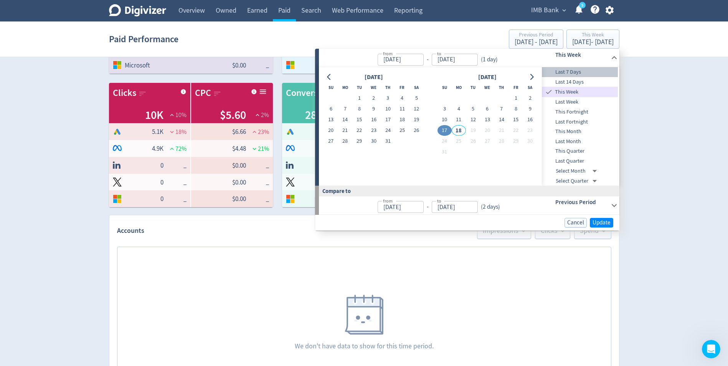
click at [574, 74] on span "Last 7 Days" at bounding box center [580, 72] width 76 height 8
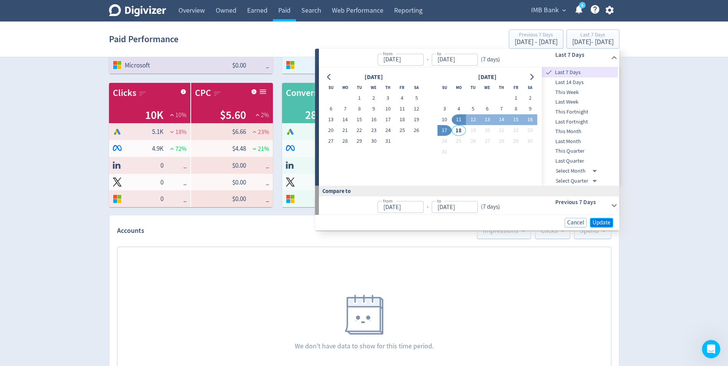
click at [597, 222] on span "Update" at bounding box center [601, 223] width 18 height 6
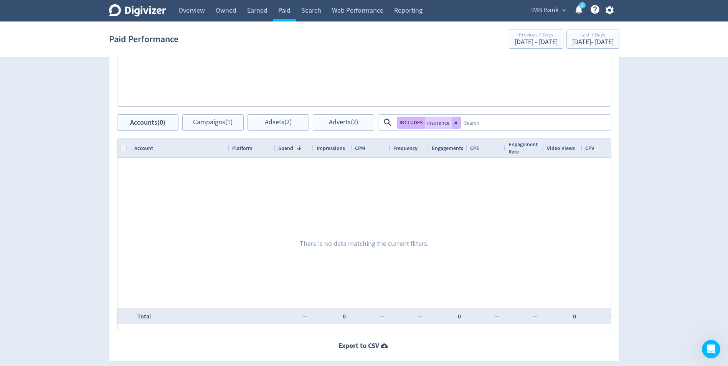
scroll to position [422, 0]
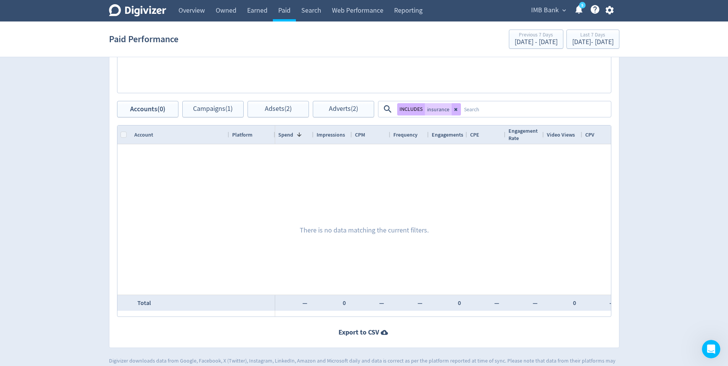
click at [482, 112] on textarea at bounding box center [535, 109] width 149 height 14
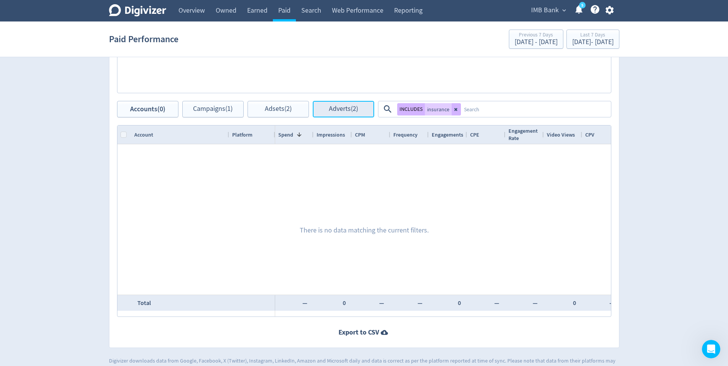
click at [346, 114] on button "Adverts (2)" at bounding box center [343, 109] width 61 height 16
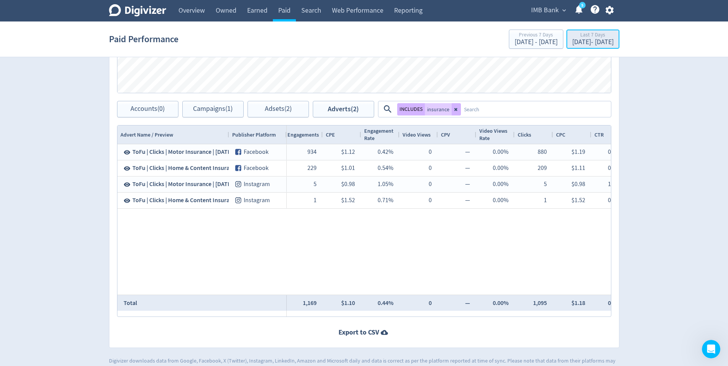
click at [581, 38] on div "Last 7 Days" at bounding box center [592, 35] width 41 height 7
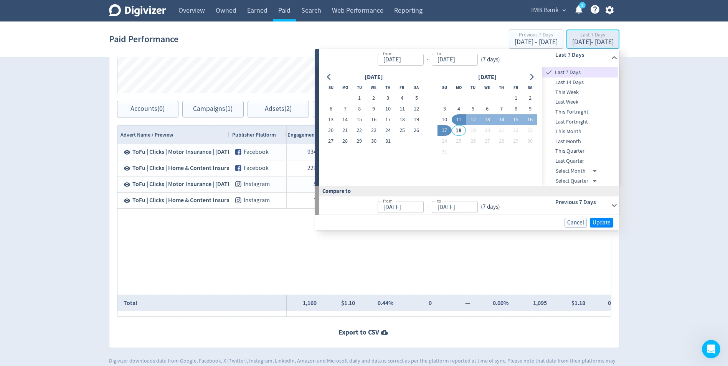
type input "[DATE]"
click at [515, 96] on button "1" at bounding box center [515, 98] width 14 height 11
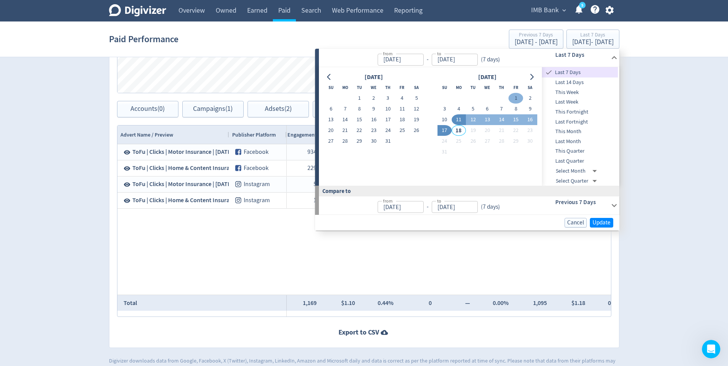
type input "[DATE]"
click at [445, 130] on button "17" at bounding box center [444, 130] width 14 height 11
type input "[DATE]"
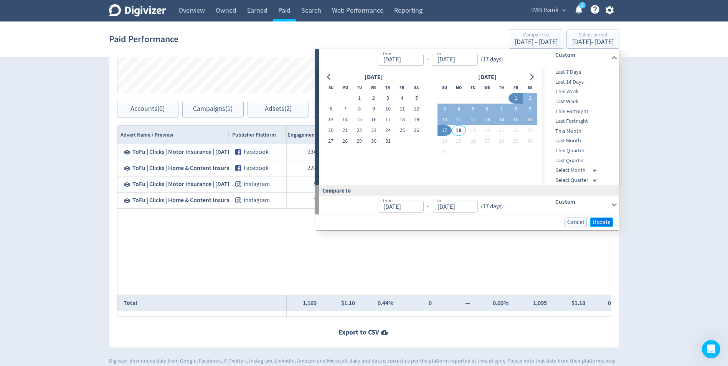
click at [598, 221] on span "Update" at bounding box center [601, 222] width 18 height 6
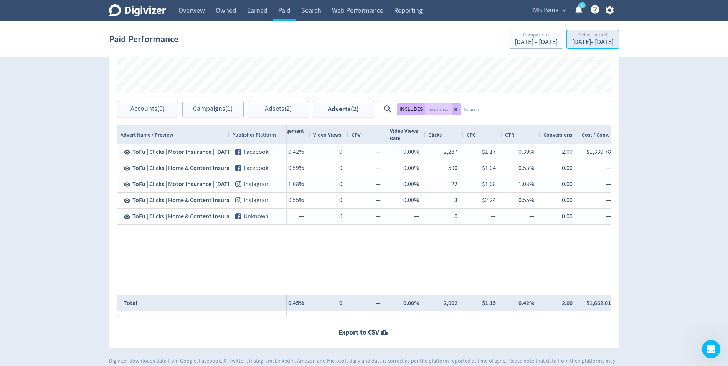
click at [572, 37] on div "Select period" at bounding box center [592, 35] width 41 height 7
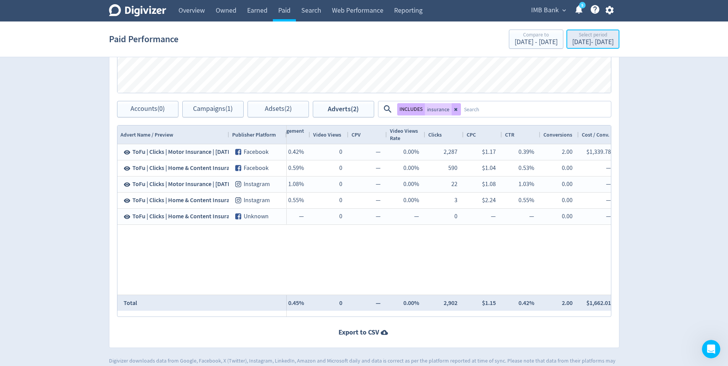
click at [581, 38] on div "Select period" at bounding box center [592, 35] width 41 height 7
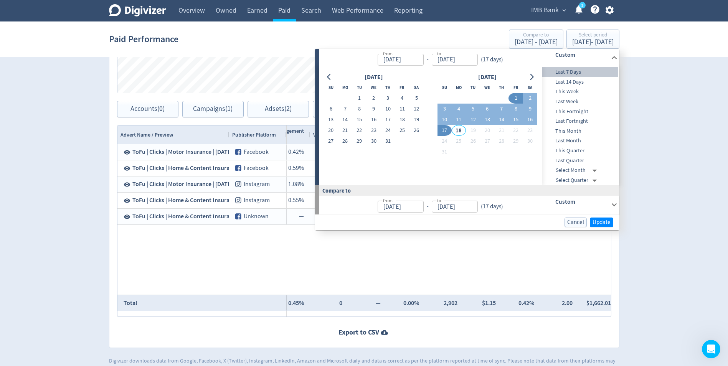
click at [576, 72] on span "Last 7 Days" at bounding box center [580, 72] width 76 height 8
type input "[DATE]"
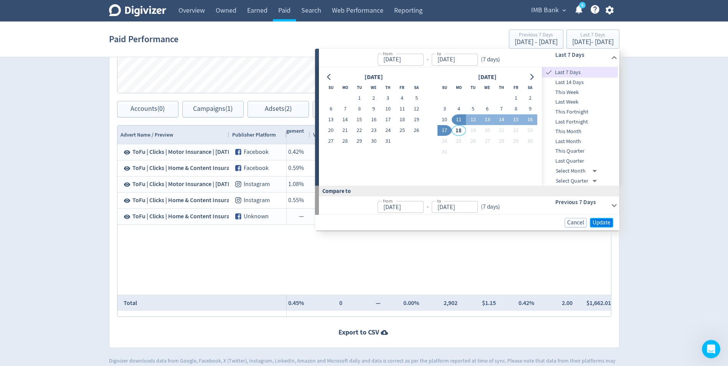
click at [594, 224] on span "Update" at bounding box center [601, 223] width 18 height 6
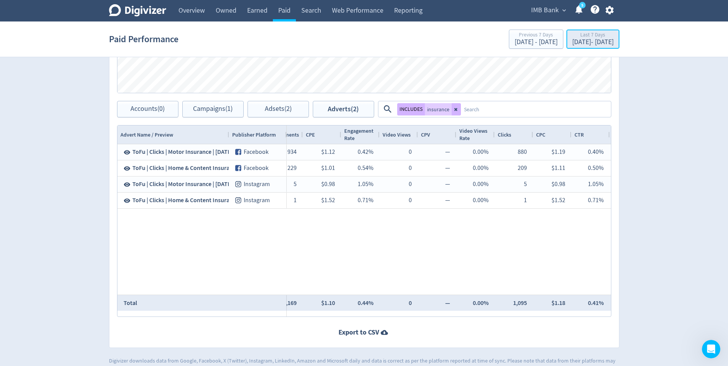
click at [574, 38] on div "Last 7 Days" at bounding box center [592, 35] width 41 height 7
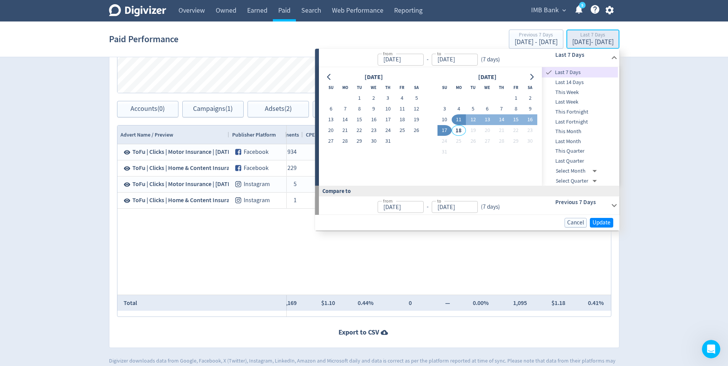
type input "[DATE]"
click at [461, 109] on button "4" at bounding box center [459, 109] width 14 height 11
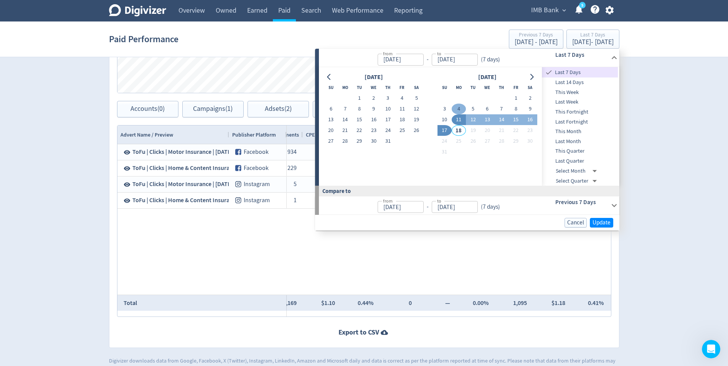
type input "[DATE]"
click at [443, 118] on button "10" at bounding box center [444, 119] width 14 height 11
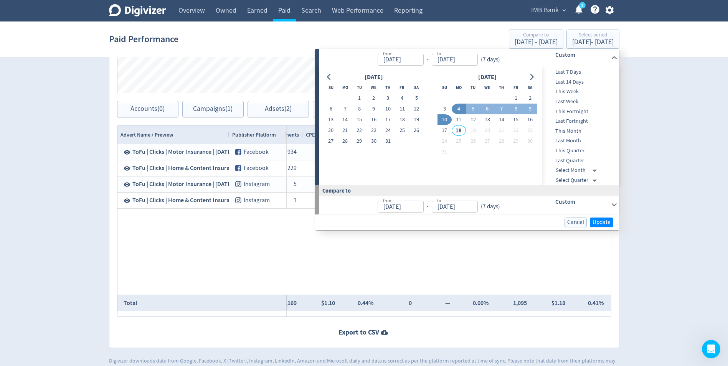
type input "[DATE]"
click at [597, 225] on span "Update" at bounding box center [601, 222] width 18 height 6
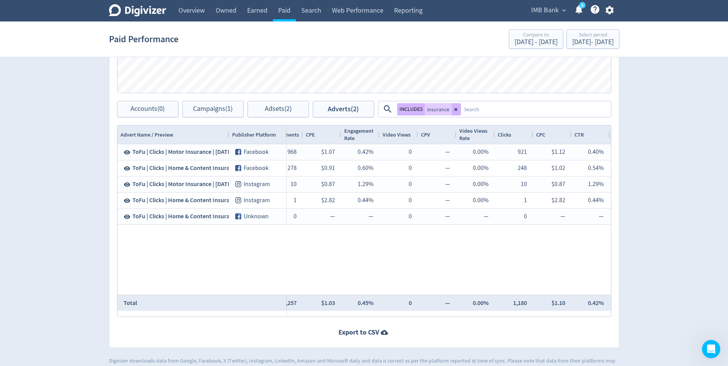
drag, startPoint x: 389, startPoint y: 310, endPoint x: 302, endPoint y: 310, distance: 87.5
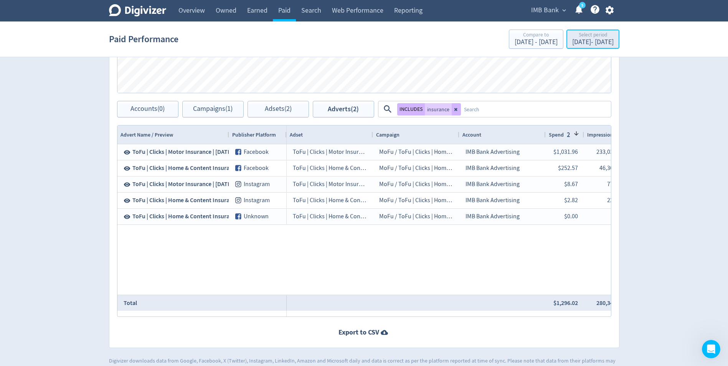
click at [573, 43] on div "Aug 4, 2025 - Aug 10, 2025" at bounding box center [592, 42] width 41 height 7
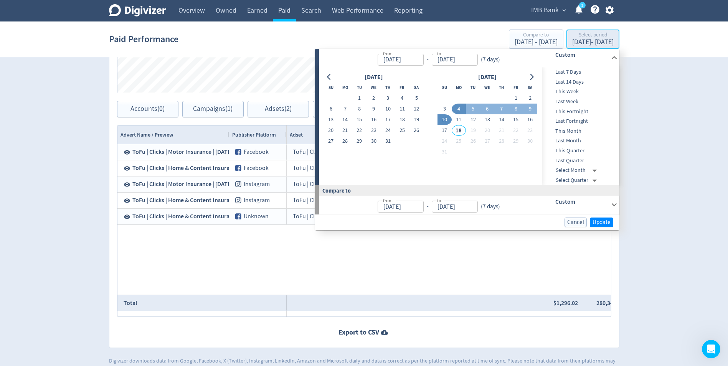
type input "[DATE]"
click at [570, 73] on span "Last 7 Days" at bounding box center [580, 72] width 76 height 8
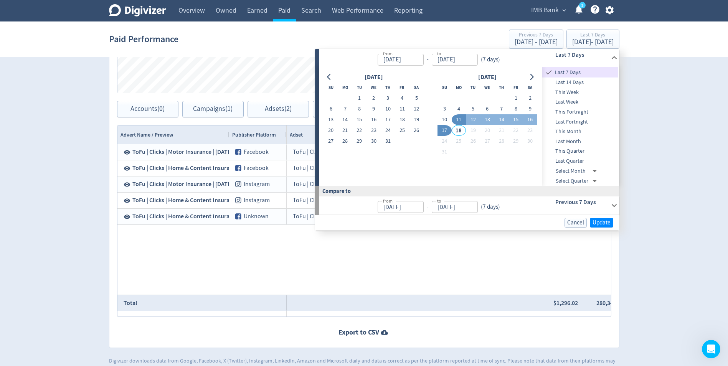
type input "[DATE]"
click at [604, 223] on span "Update" at bounding box center [601, 223] width 18 height 6
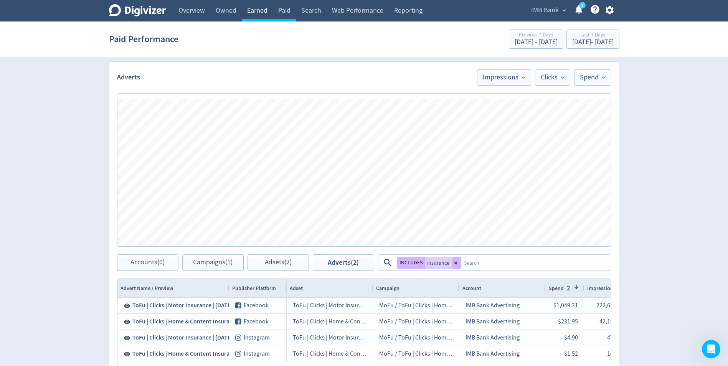
scroll to position [153, 0]
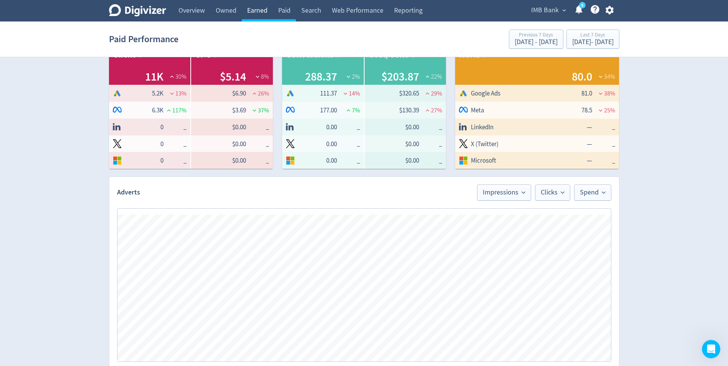
click at [256, 8] on link "Earned" at bounding box center [257, 10] width 31 height 21
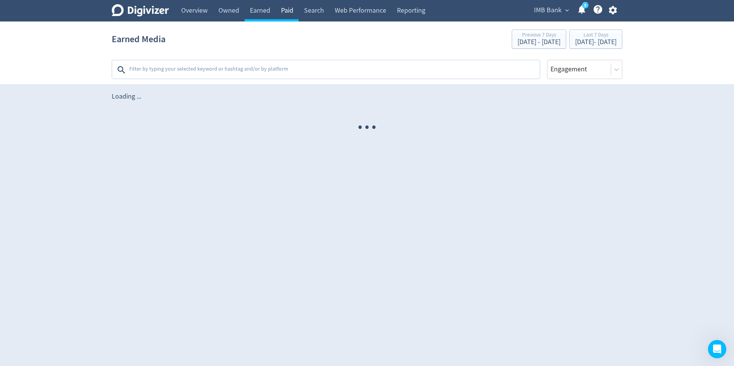
click at [290, 13] on link "Paid" at bounding box center [286, 10] width 23 height 21
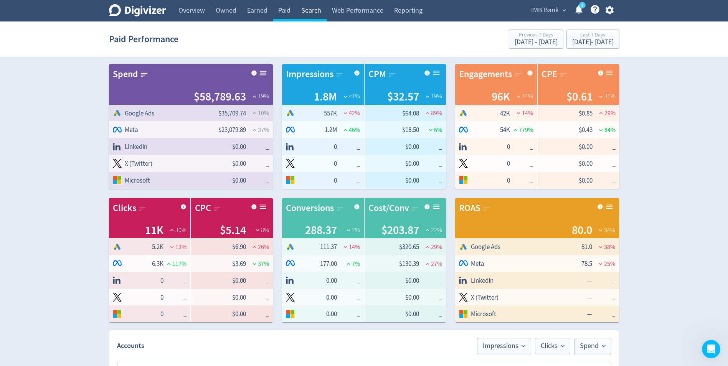
click at [306, 8] on link "Search" at bounding box center [311, 10] width 31 height 21
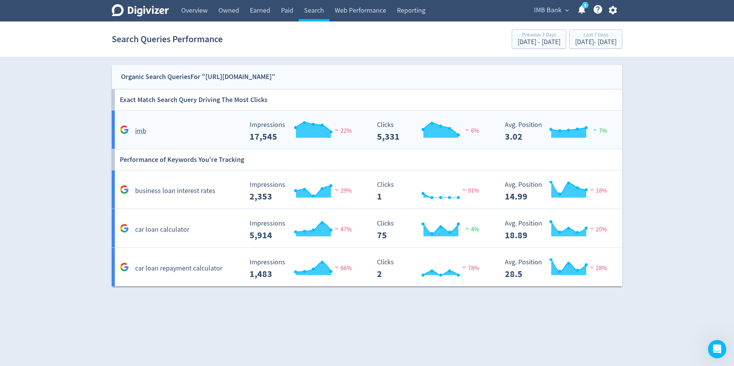
click at [181, 125] on div "imb" at bounding box center [180, 131] width 125 height 12
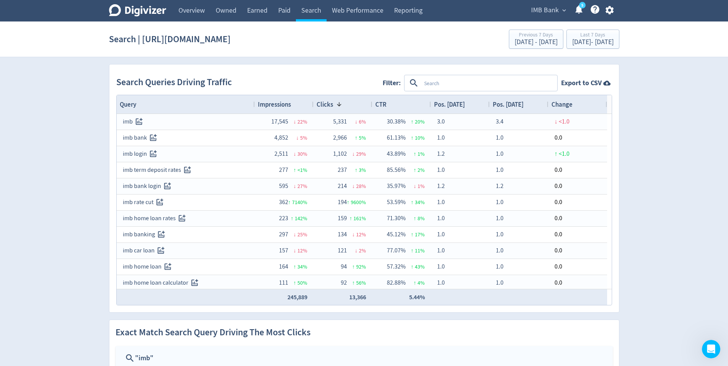
click at [462, 79] on textarea at bounding box center [488, 83] width 135 height 14
type textarea "term"
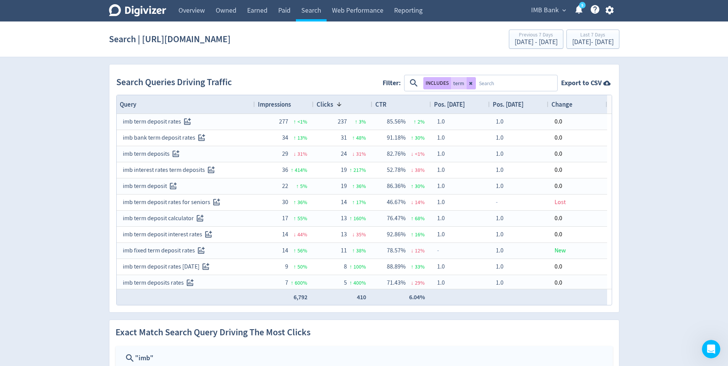
click at [291, 8] on link "Paid" at bounding box center [284, 10] width 23 height 21
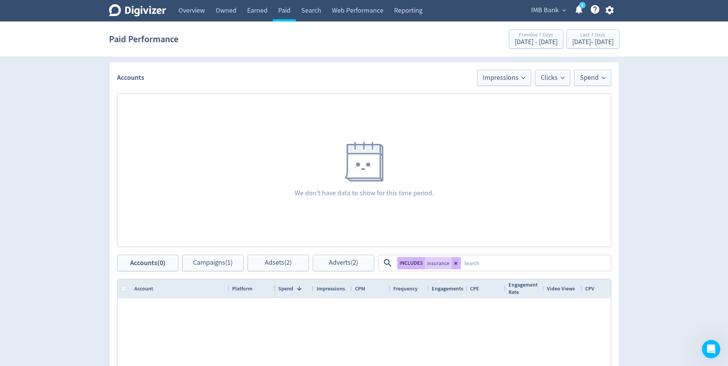
scroll to position [269, 0]
click at [452, 262] on button at bounding box center [456, 263] width 9 height 12
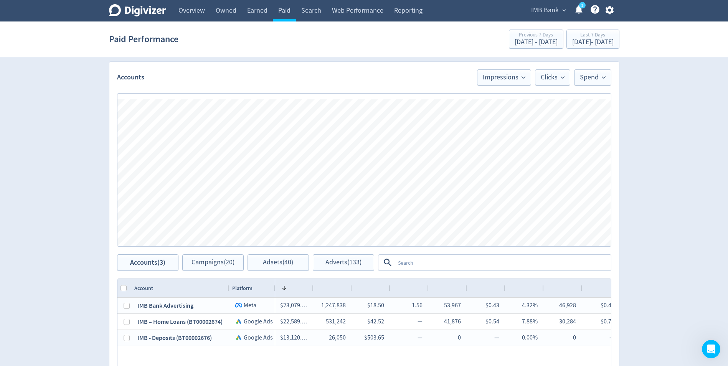
click at [427, 260] on textarea at bounding box center [502, 263] width 215 height 14
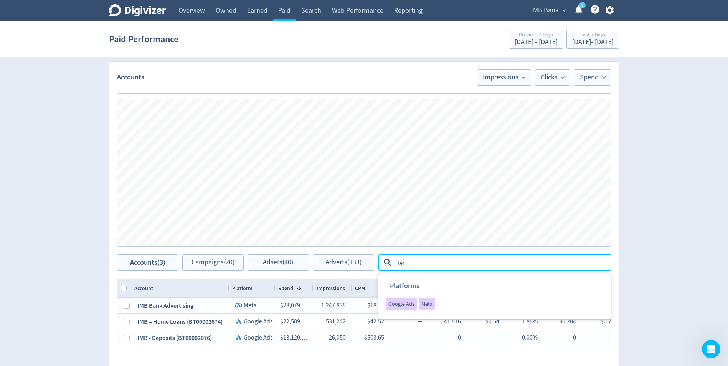
type textarea "term"
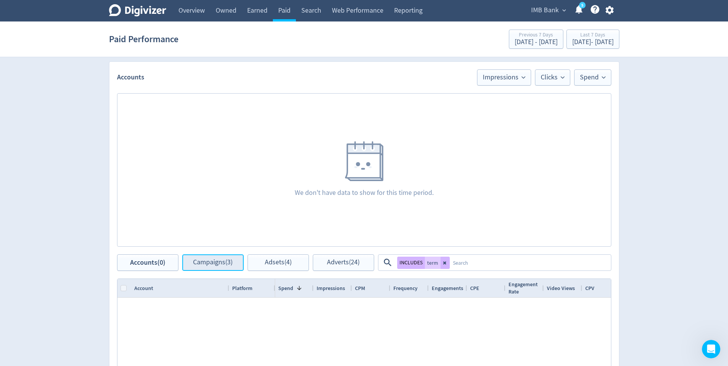
click at [222, 266] on span "Campaigns (3)" at bounding box center [213, 262] width 40 height 7
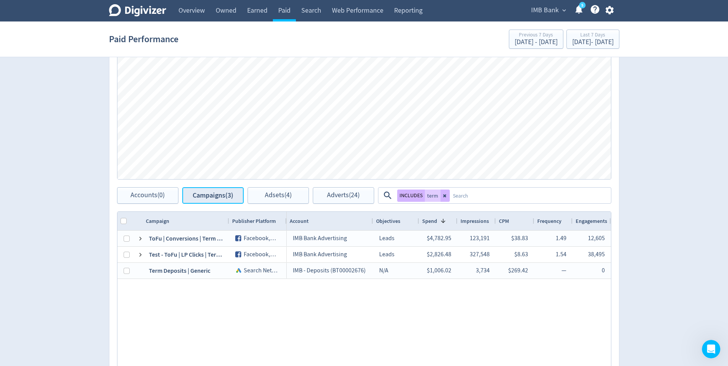
scroll to position [345, 0]
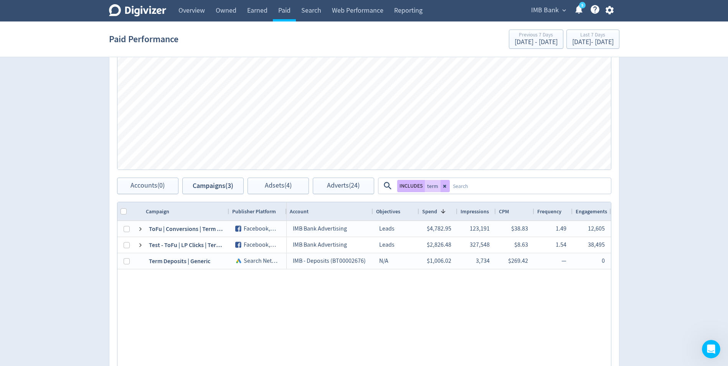
click at [277, 176] on div "Spend Clicks Impressions Press Space or Enter to toggle visibility Impressions,…" at bounding box center [364, 93] width 510 height 169
click at [277, 186] on span "Adsets (4)" at bounding box center [278, 185] width 27 height 7
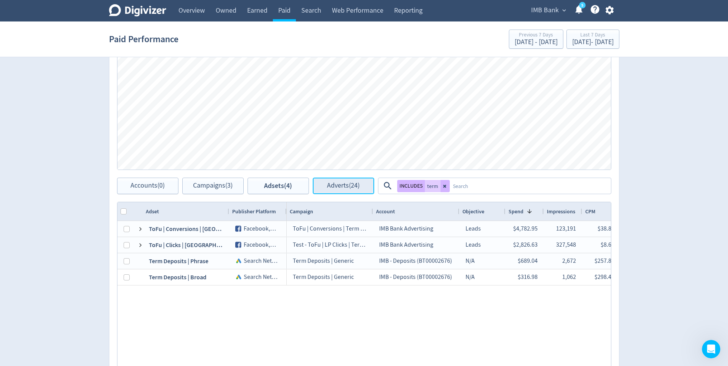
click at [341, 186] on span "Adverts (24)" at bounding box center [343, 185] width 33 height 7
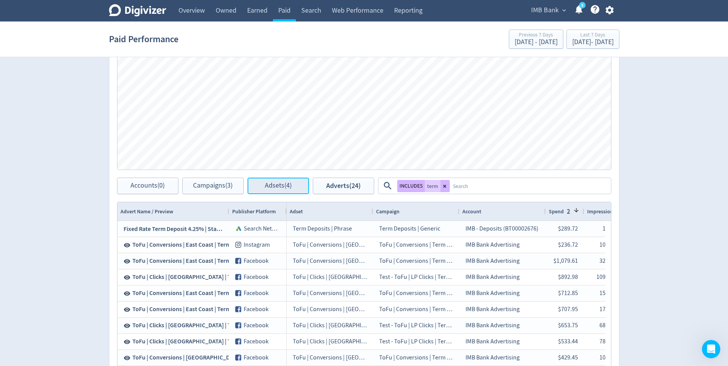
click at [282, 187] on span "Adsets (4)" at bounding box center [278, 185] width 27 height 7
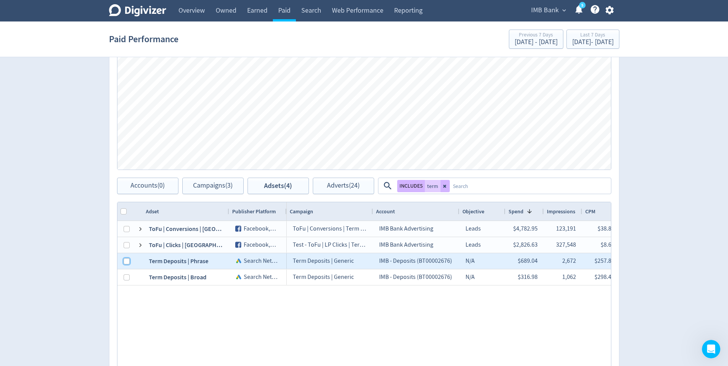
click at [127, 261] on input "Press Space to toggle row selection (unchecked)" at bounding box center [127, 261] width 6 height 6
checkbox input "true"
checkbox input "false"
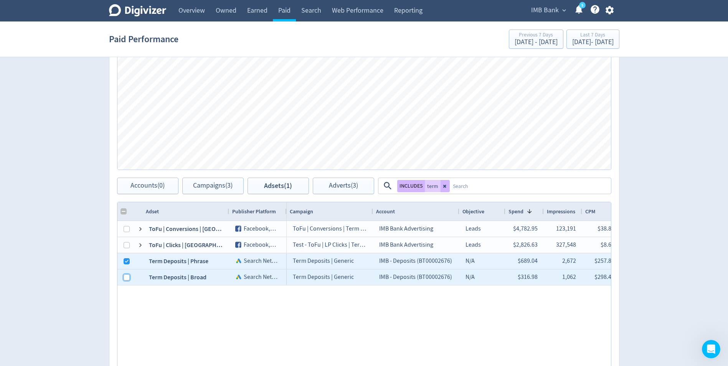
click at [124, 279] on input "Press Space to toggle row selection (unchecked)" at bounding box center [127, 277] width 6 height 6
checkbox input "true"
checkbox input "false"
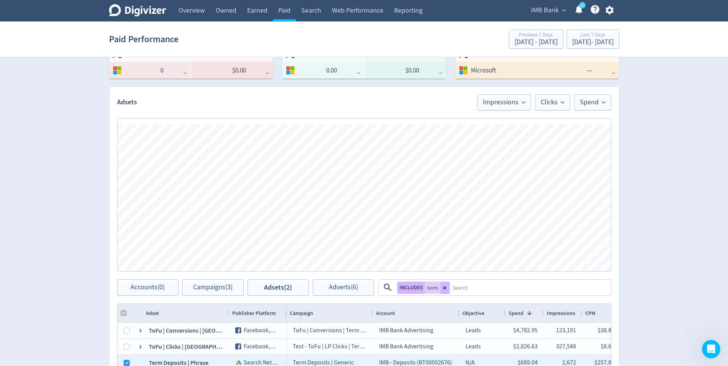
scroll to position [230, 0]
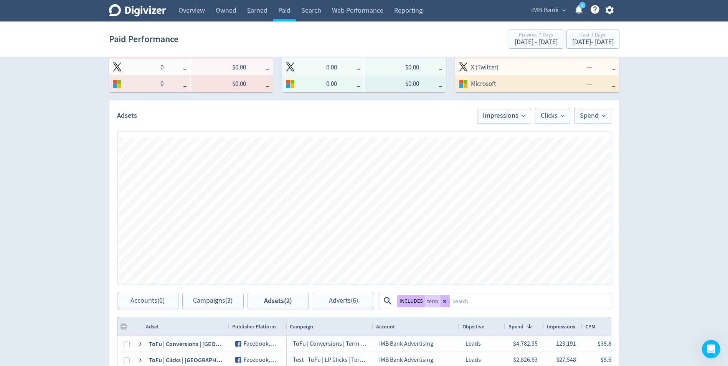
click at [554, 49] on div "Paid Performance Previous 7 Days Aug 4, 2025 - Aug 10, 2025 Last 7 Days Aug 11,…" at bounding box center [364, 39] width 510 height 25
click at [572, 44] on div "[DATE] - [DATE]" at bounding box center [592, 42] width 41 height 7
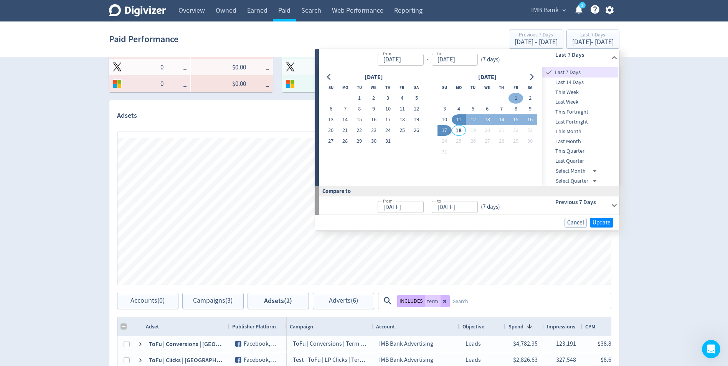
click at [517, 96] on button "1" at bounding box center [515, 98] width 14 height 11
type input "[DATE]"
click at [445, 128] on button "17" at bounding box center [444, 130] width 14 height 11
type input "[DATE]"
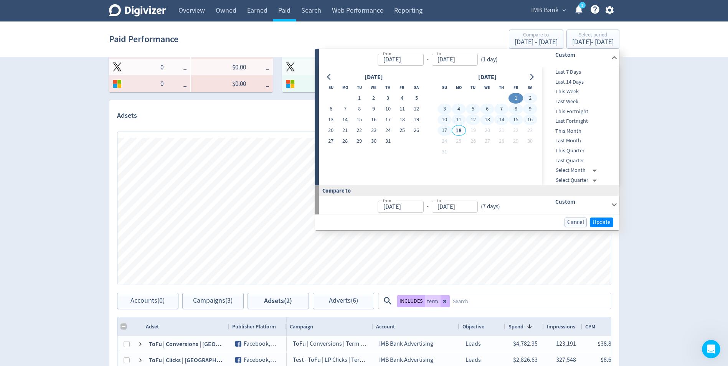
type input "[DATE]"
click at [604, 222] on span "Update" at bounding box center [601, 222] width 18 height 6
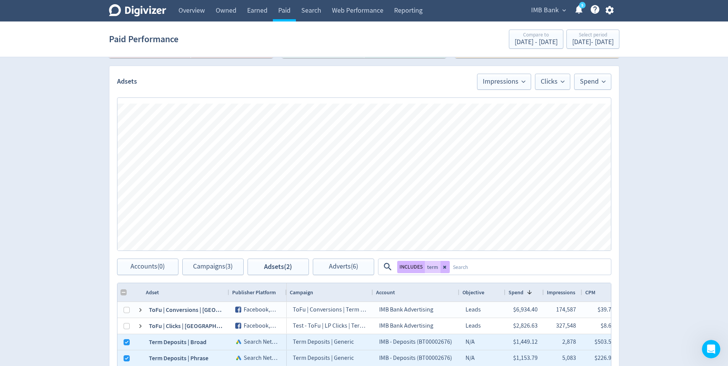
scroll to position [307, 0]
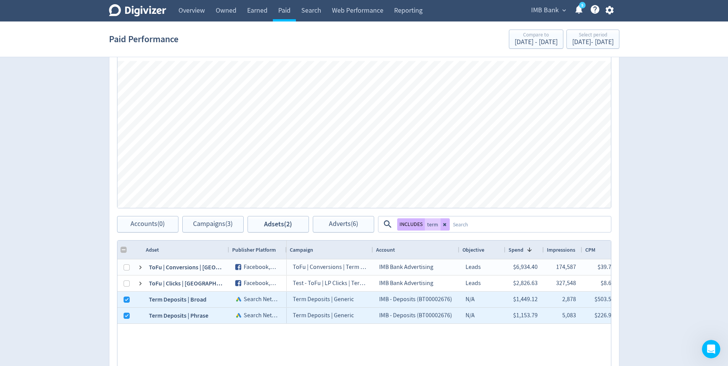
drag, startPoint x: 443, startPoint y: 221, endPoint x: 422, endPoint y: 233, distance: 23.7
click at [443, 221] on button at bounding box center [444, 224] width 9 height 12
checkbox input "false"
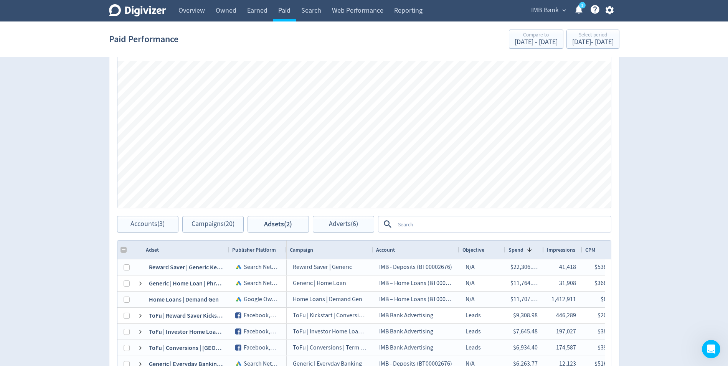
click at [419, 225] on textarea at bounding box center [502, 224] width 215 height 14
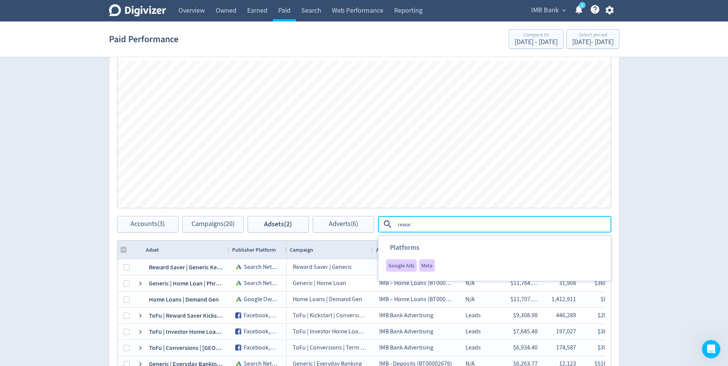
type textarea "reward"
checkbox input "false"
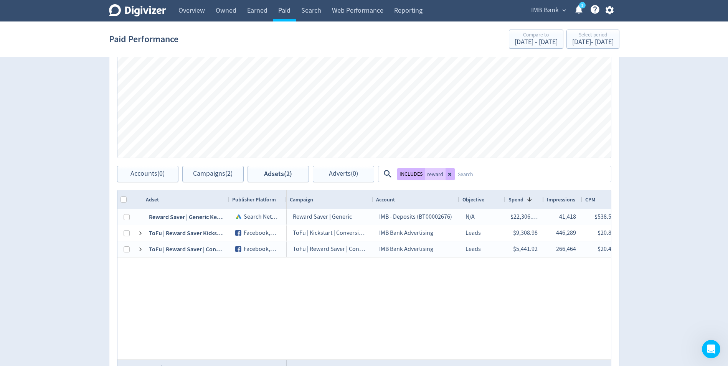
scroll to position [384, 0]
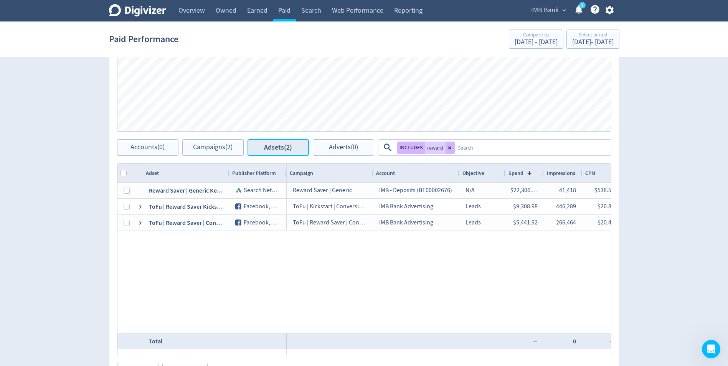
click at [279, 142] on button "Adsets (2)" at bounding box center [277, 147] width 61 height 16
click at [449, 148] on icon at bounding box center [449, 147] width 3 height 3
checkbox input "false"
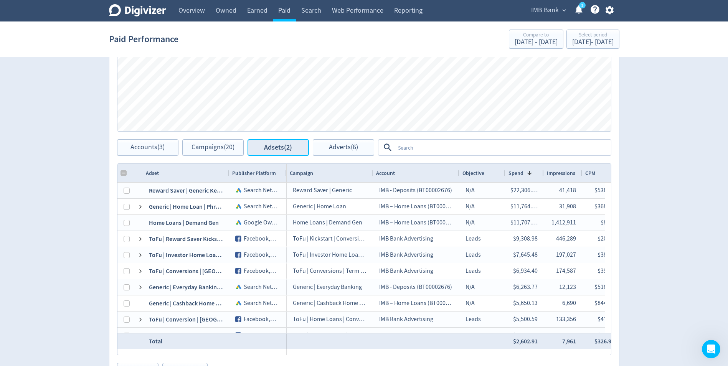
click at [279, 147] on span "Adsets (2)" at bounding box center [278, 147] width 28 height 7
click at [142, 153] on button "Accounts (3)" at bounding box center [147, 147] width 61 height 16
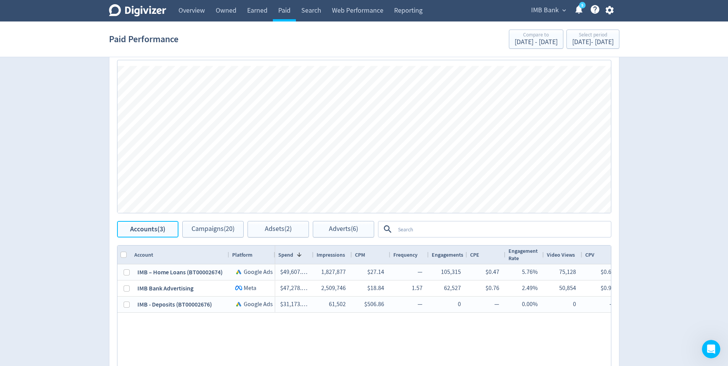
scroll to position [384, 0]
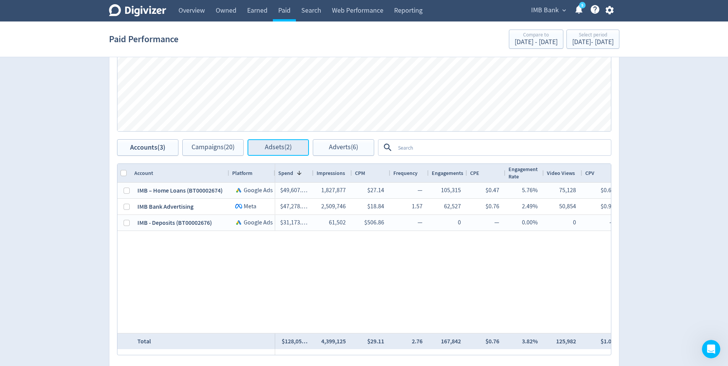
click at [279, 144] on span "Adsets (2)" at bounding box center [278, 147] width 27 height 7
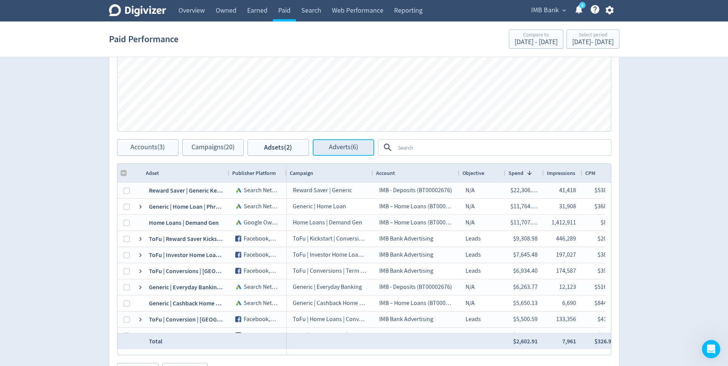
click at [331, 148] on span "Adverts (6)" at bounding box center [343, 147] width 29 height 7
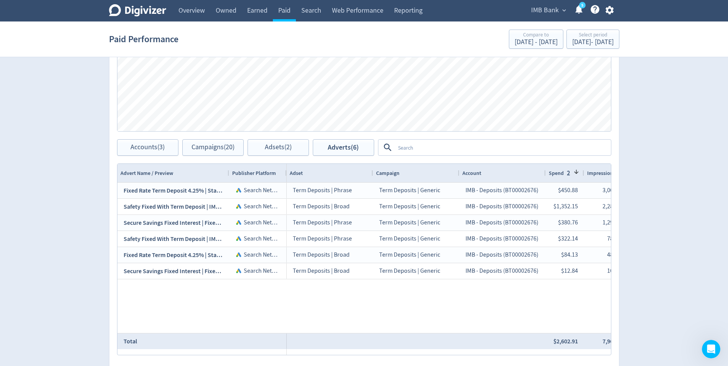
click at [416, 151] on textarea at bounding box center [502, 147] width 215 height 14
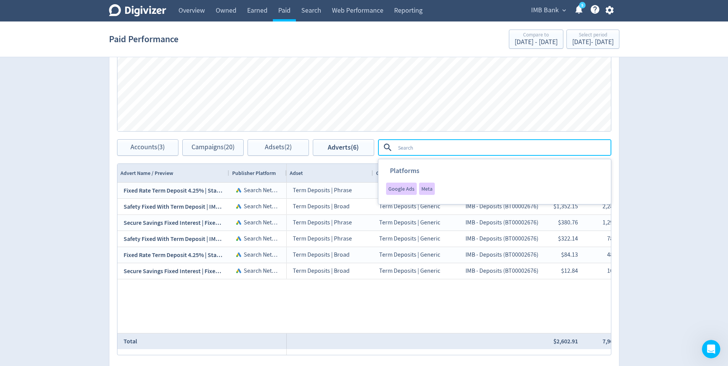
click at [74, 197] on div "Digivizer Logo Mark Digivizer Logo Overview Owned Earned Paid Search Web Perfor…" at bounding box center [364, 13] width 728 height 794
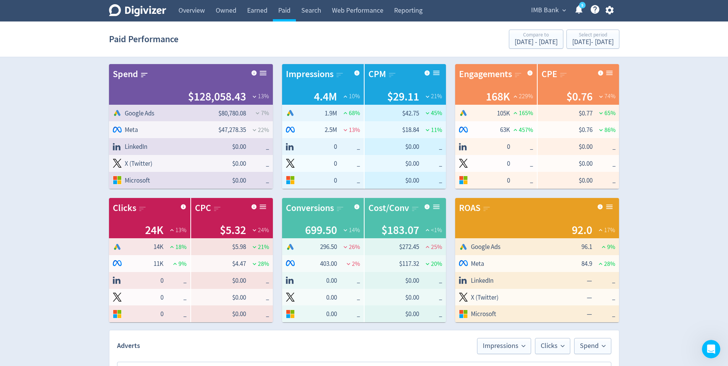
drag, startPoint x: 71, startPoint y: 158, endPoint x: 135, endPoint y: 5, distance: 165.5
click at [251, 14] on link "Earned" at bounding box center [257, 10] width 31 height 21
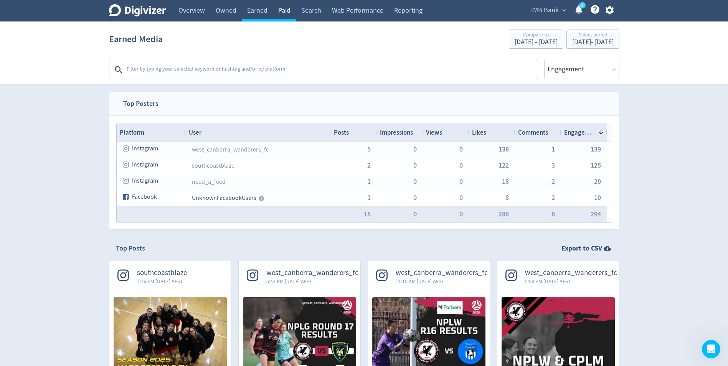
click at [287, 8] on link "Paid" at bounding box center [284, 10] width 23 height 21
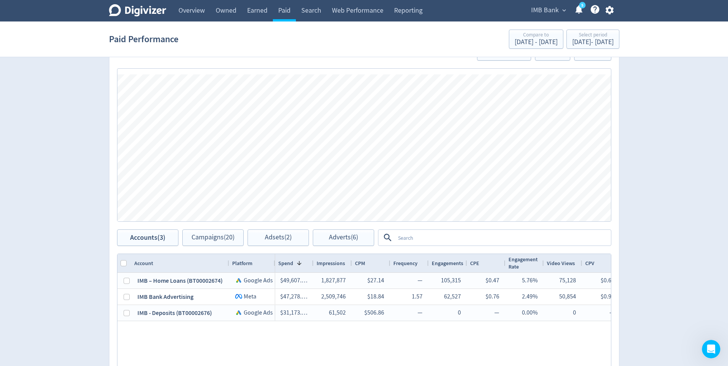
scroll to position [307, 0]
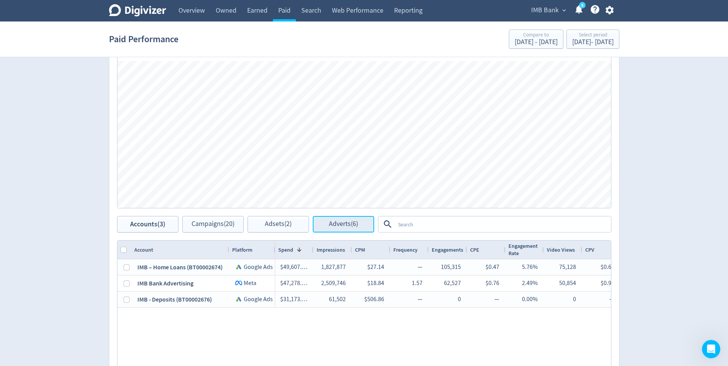
click at [325, 223] on button "Adverts (6)" at bounding box center [343, 224] width 61 height 16
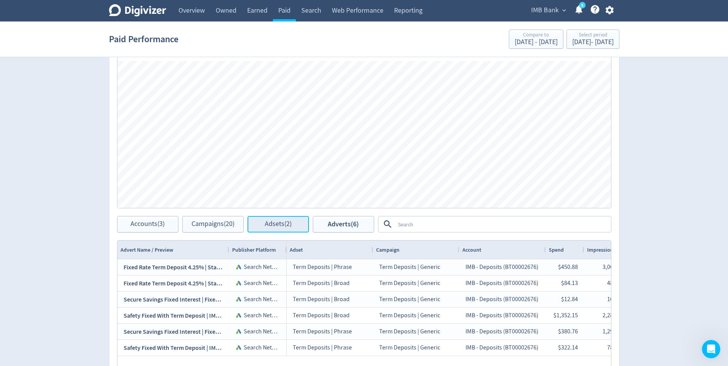
click at [285, 226] on span "Adsets (2)" at bounding box center [278, 224] width 27 height 7
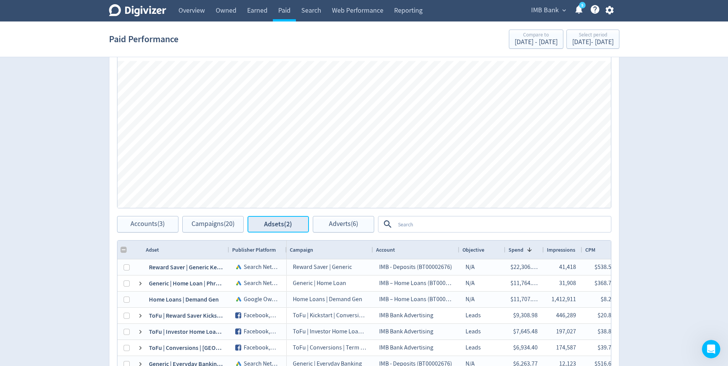
checkbox input "false"
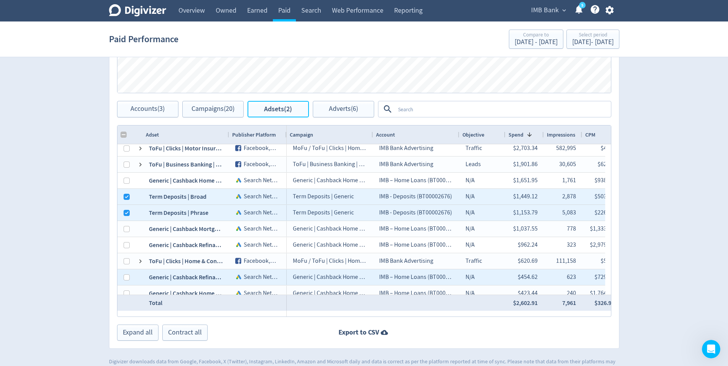
scroll to position [269, 0]
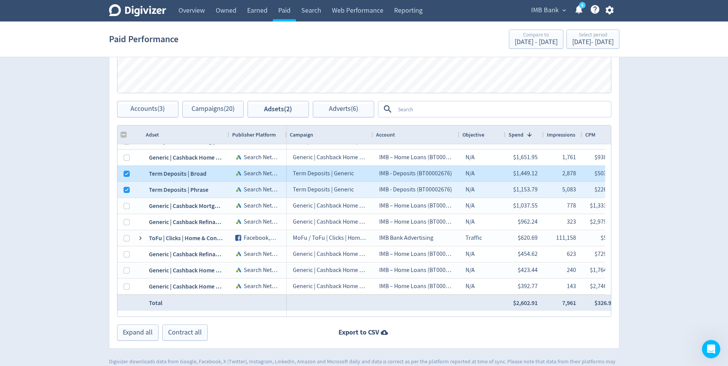
click at [125, 177] on div at bounding box center [127, 173] width 6 height 15
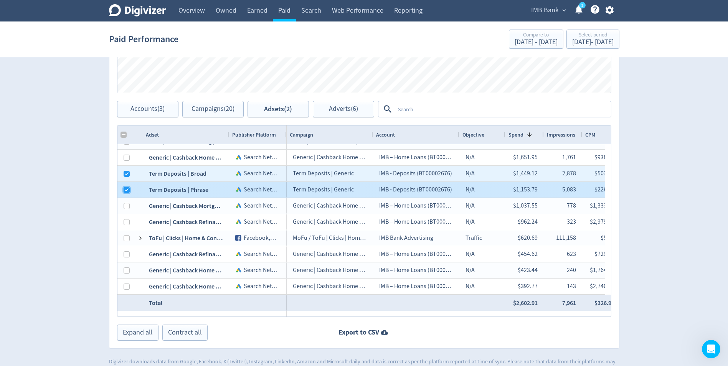
click at [125, 190] on input "Press Space to toggle row selection (checked)" at bounding box center [127, 190] width 6 height 6
checkbox input "false"
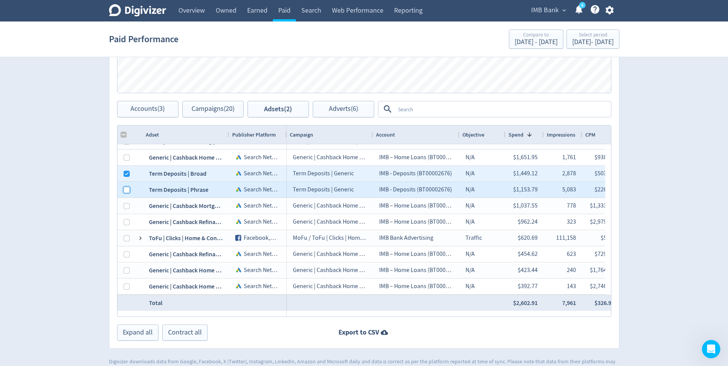
checkbox input "false"
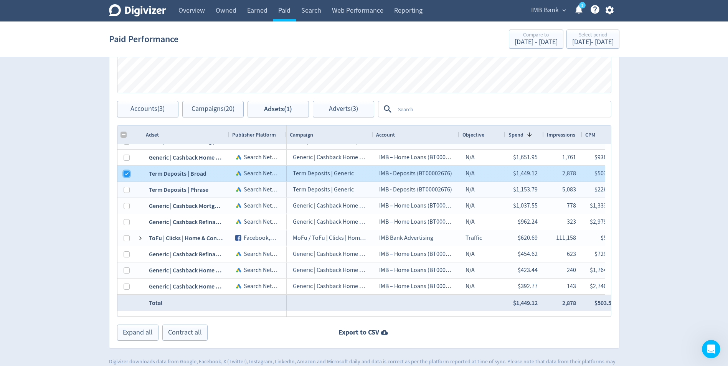
click at [125, 173] on input "Press Space to toggle row selection (checked)" at bounding box center [127, 174] width 6 height 6
checkbox input "false"
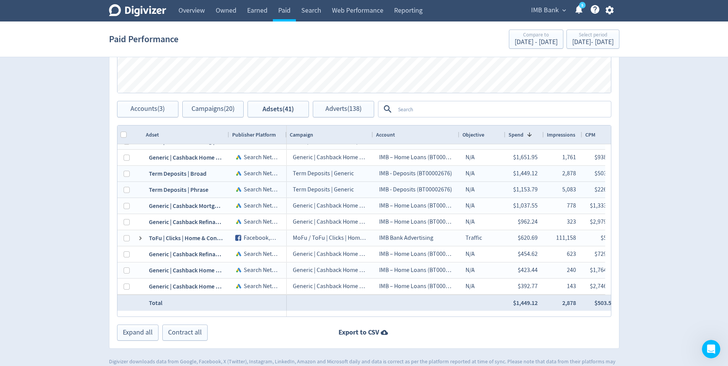
click at [429, 109] on textarea at bounding box center [502, 109] width 215 height 14
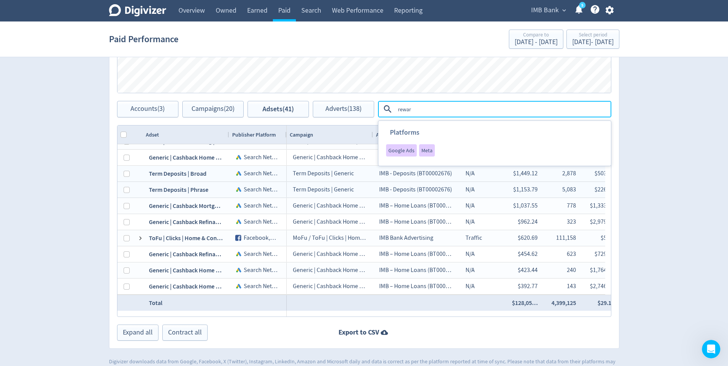
type textarea "reward"
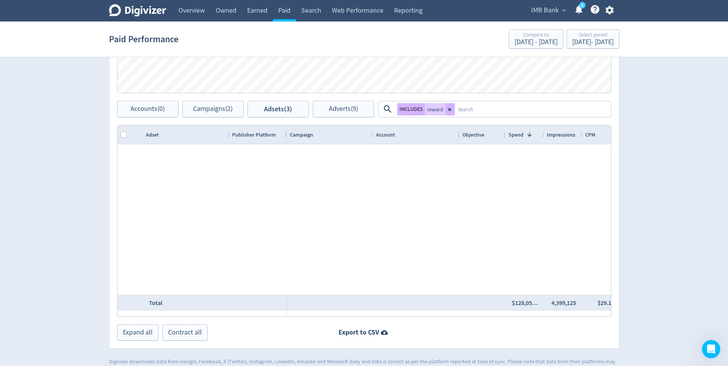
scroll to position [0, 0]
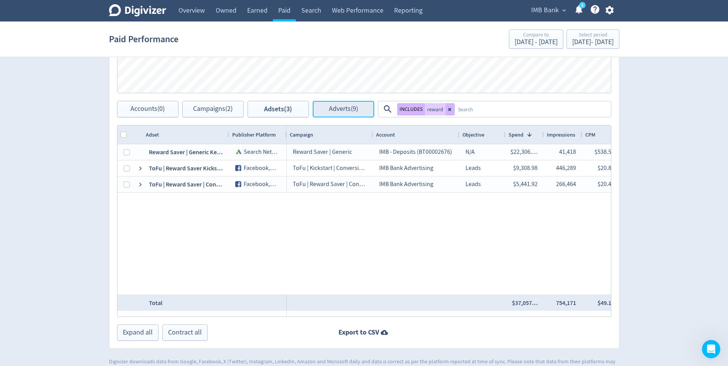
click at [342, 106] on span "Adverts (9)" at bounding box center [343, 109] width 29 height 7
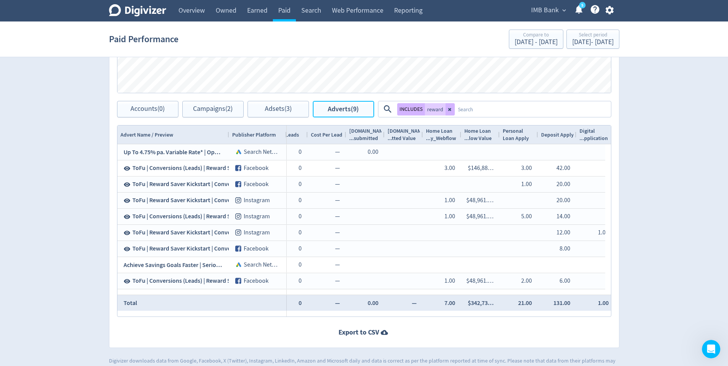
scroll to position [0, 1639]
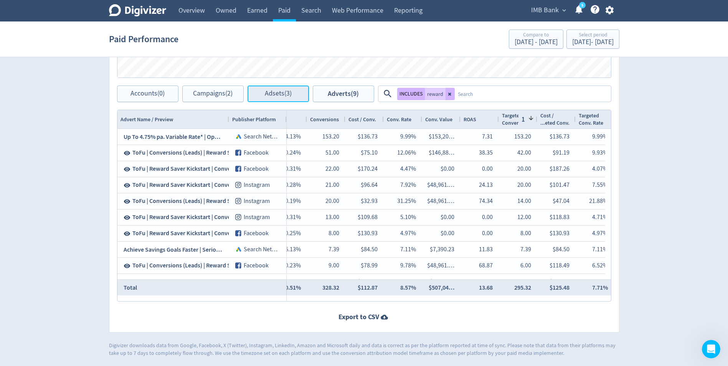
click at [287, 100] on button "Adsets (3)" at bounding box center [277, 94] width 61 height 16
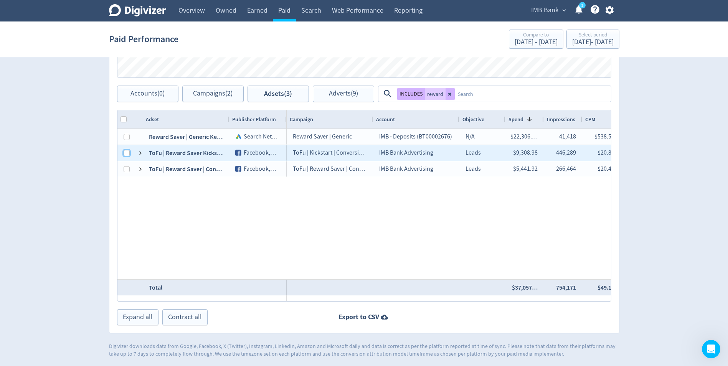
click at [129, 153] on input "Press Space to toggle row selection (unchecked)" at bounding box center [127, 153] width 6 height 6
checkbox input "true"
checkbox input "false"
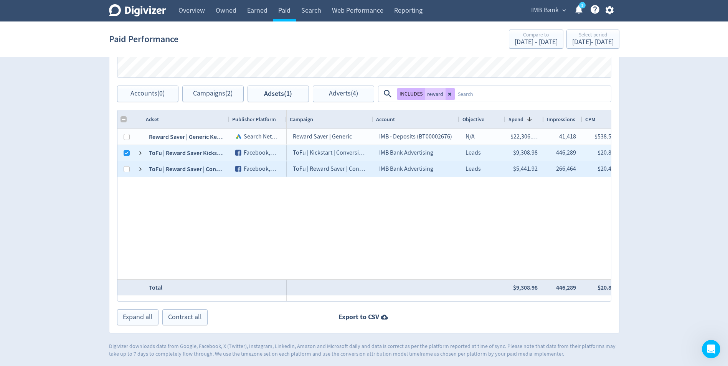
click at [128, 165] on div at bounding box center [127, 169] width 6 height 15
click at [127, 171] on input "Press Space to toggle row selection (unchecked)" at bounding box center [127, 169] width 6 height 6
checkbox input "true"
checkbox input "false"
click at [340, 95] on span "Adverts (6)" at bounding box center [343, 93] width 29 height 7
